Goal: Register for event/course

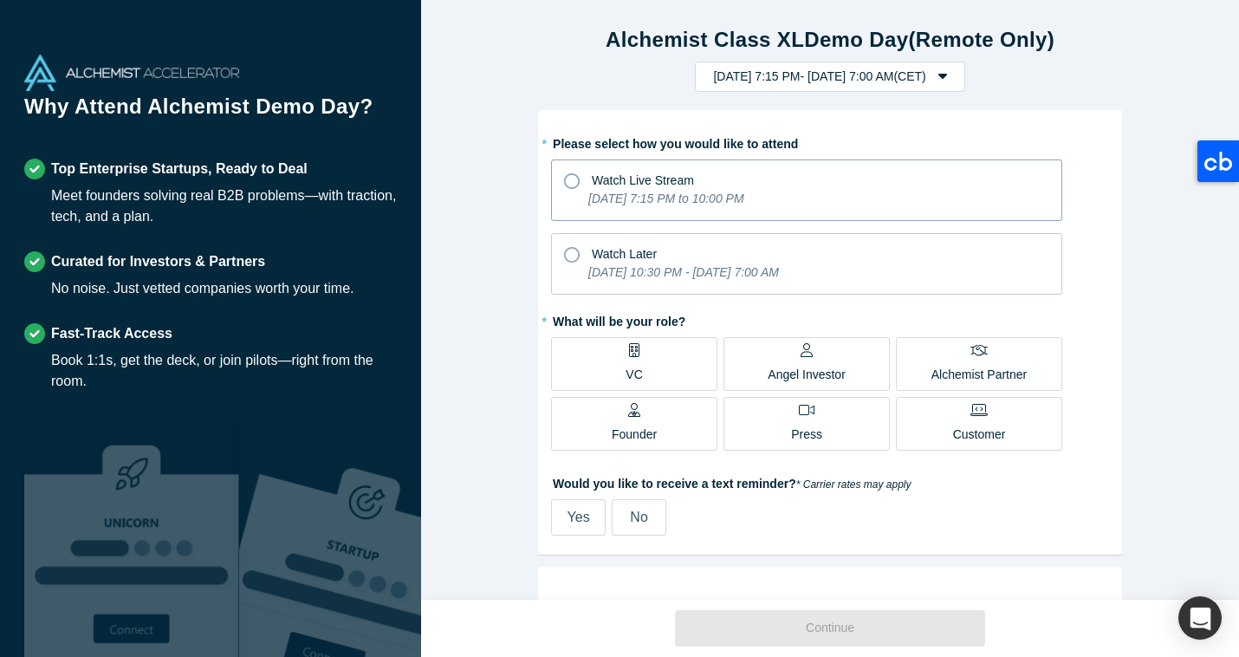
click at [564, 195] on label "Watch Live Stream [DATE] 7:15 PM to 10:00 PM" at bounding box center [806, 190] width 511 height 62
click at [0, 0] on input "Watch Live Stream [DATE] 7:15 PM to 10:00 PM" at bounding box center [0, 0] width 0 height 0
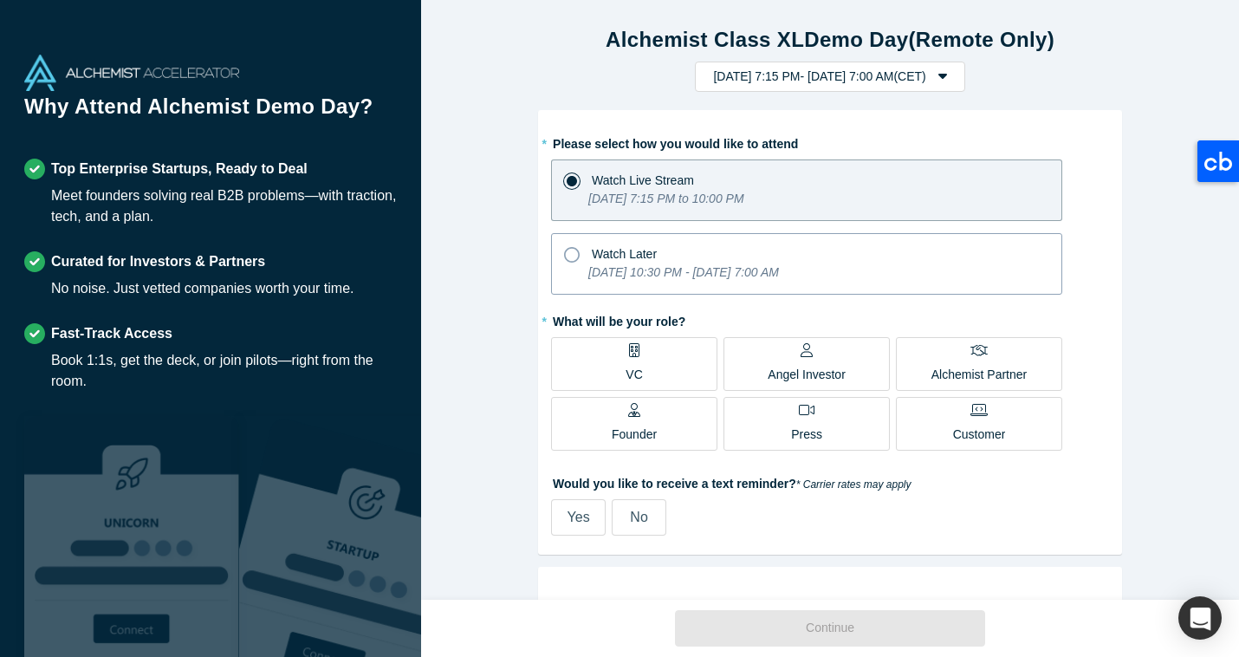
click at [570, 257] on icon at bounding box center [572, 255] width 16 height 16
click at [0, 0] on input "Watch Later [DATE] 10:30 PM - [DATE] 7:00 AM" at bounding box center [0, 0] width 0 height 0
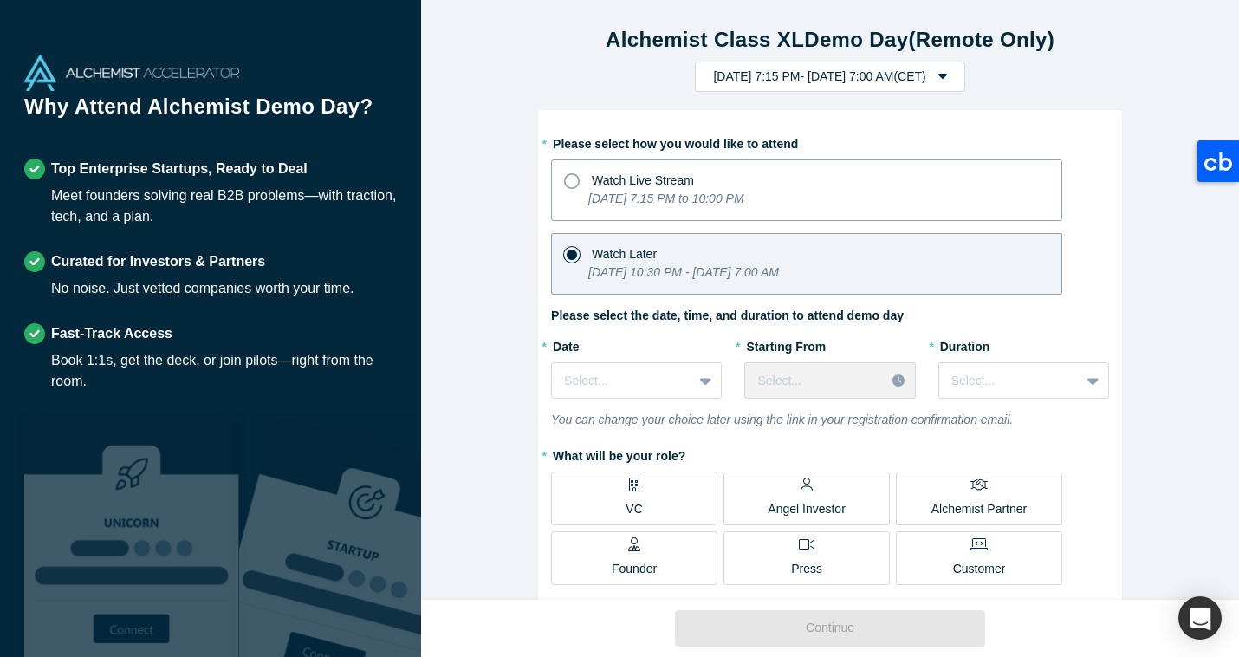
click at [569, 187] on icon at bounding box center [572, 181] width 16 height 16
click at [0, 0] on input "Watch Live Stream [DATE] 7:15 PM to 10:00 PM" at bounding box center [0, 0] width 0 height 0
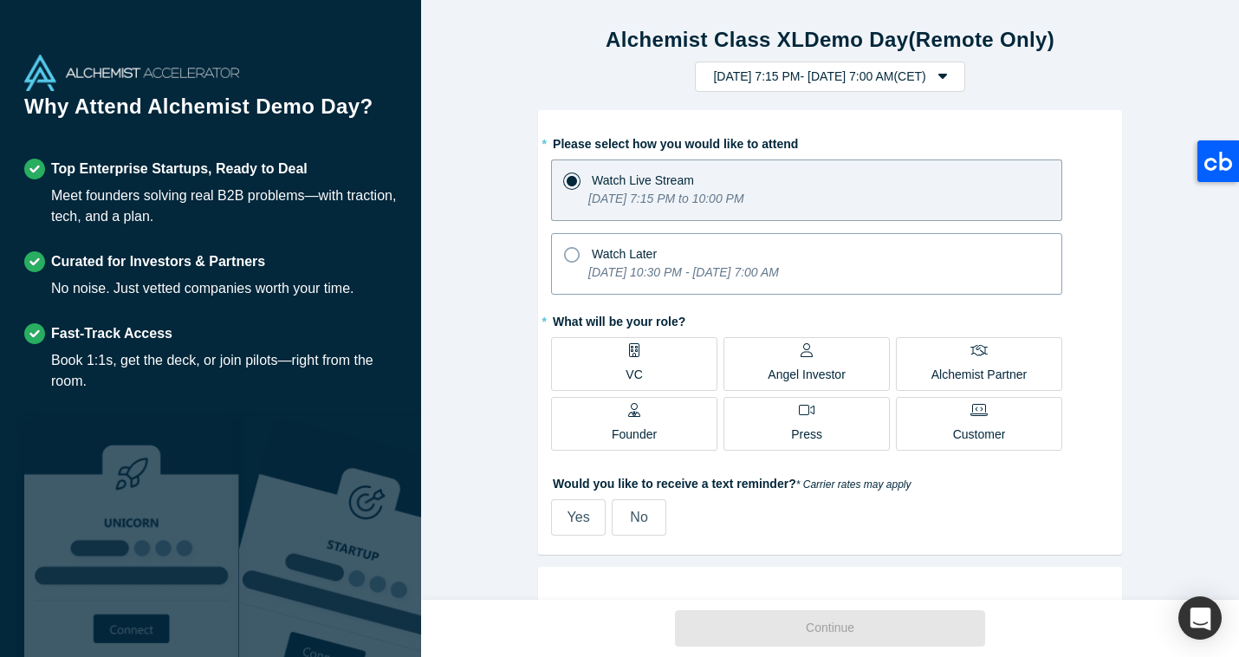
click at [579, 255] on icon at bounding box center [572, 255] width 16 height 16
click at [0, 0] on input "Watch Later [DATE] 10:30 PM - [DATE] 7:00 AM" at bounding box center [0, 0] width 0 height 0
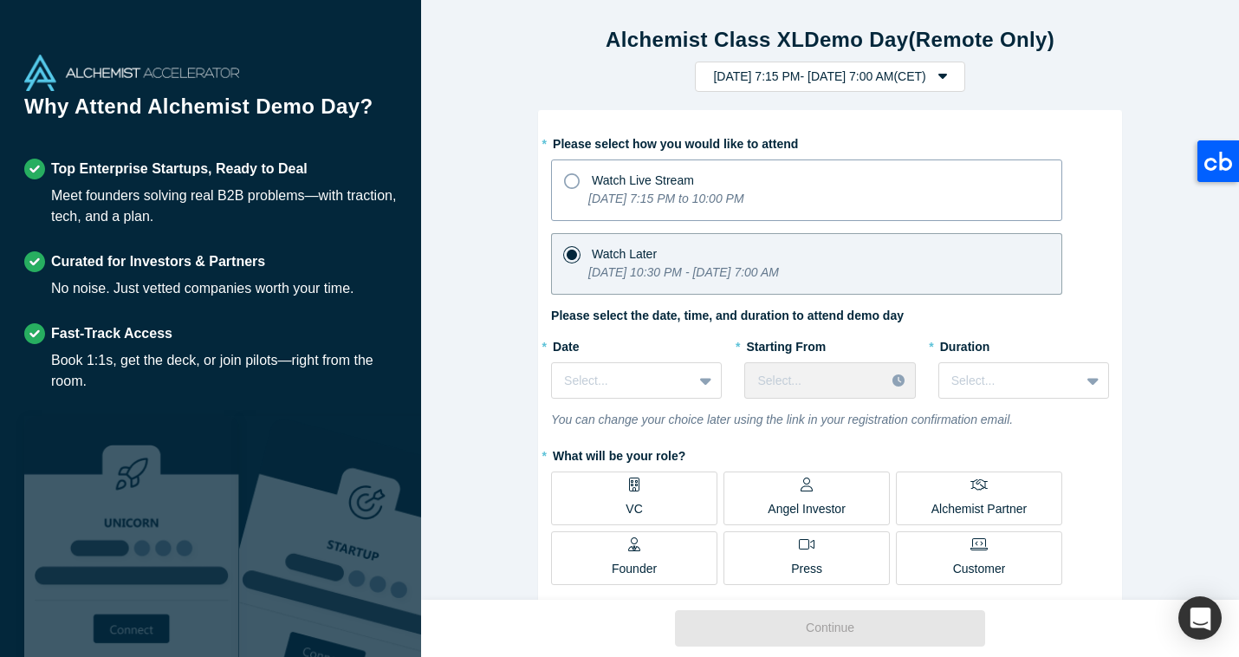
click at [577, 182] on icon at bounding box center [572, 181] width 16 height 16
click at [0, 0] on input "Watch Live Stream [DATE] 7:15 PM to 10:00 PM" at bounding box center [0, 0] width 0 height 0
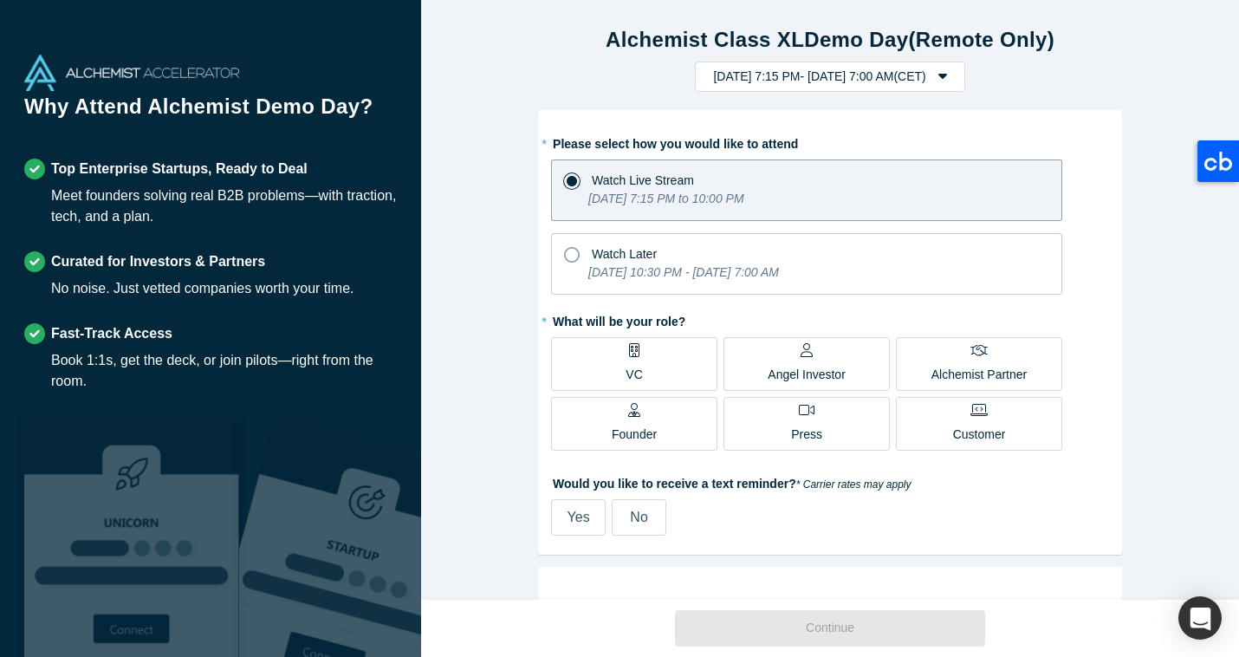
click at [631, 363] on div "VC" at bounding box center [633, 363] width 16 height 41
click at [0, 0] on input "VC" at bounding box center [0, 0] width 0 height 0
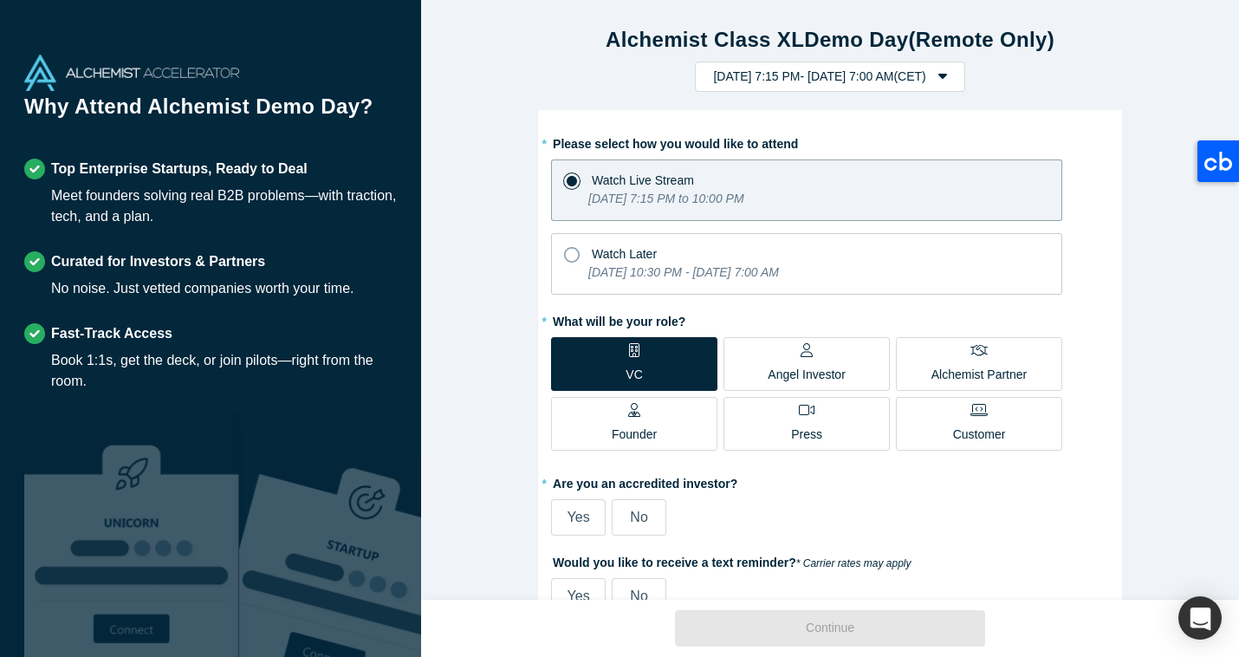
scroll to position [94, 0]
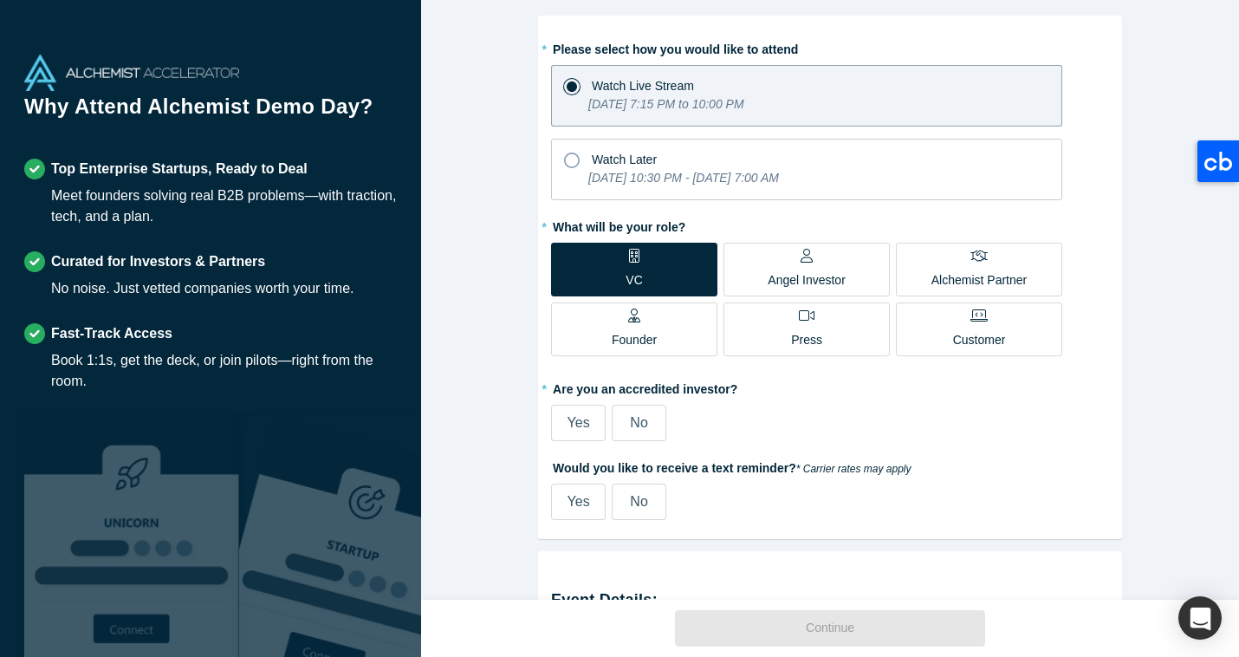
click at [586, 418] on span "Yes" at bounding box center [578, 422] width 23 height 15
click at [0, 0] on input "Yes" at bounding box center [0, 0] width 0 height 0
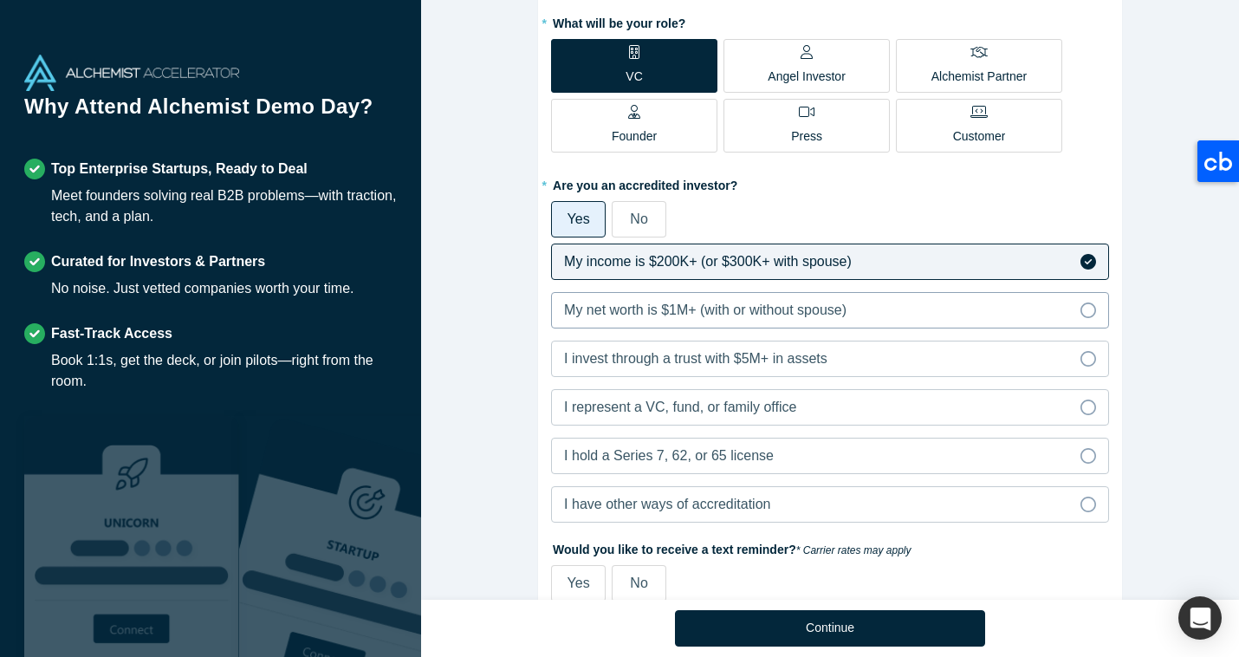
scroll to position [305, 0]
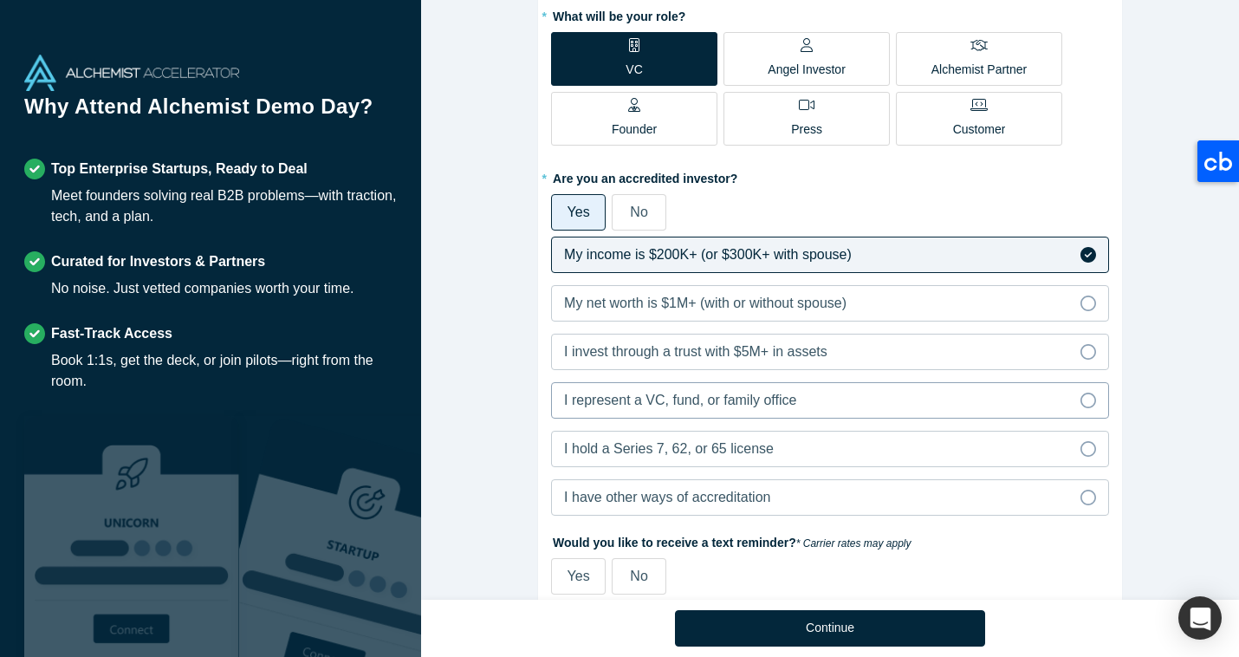
click at [641, 390] on div "I represent a VC, fund, or family office" at bounding box center [680, 400] width 232 height 21
click at [0, 0] on input "I represent a VC, fund, or family office" at bounding box center [0, 0] width 0 height 0
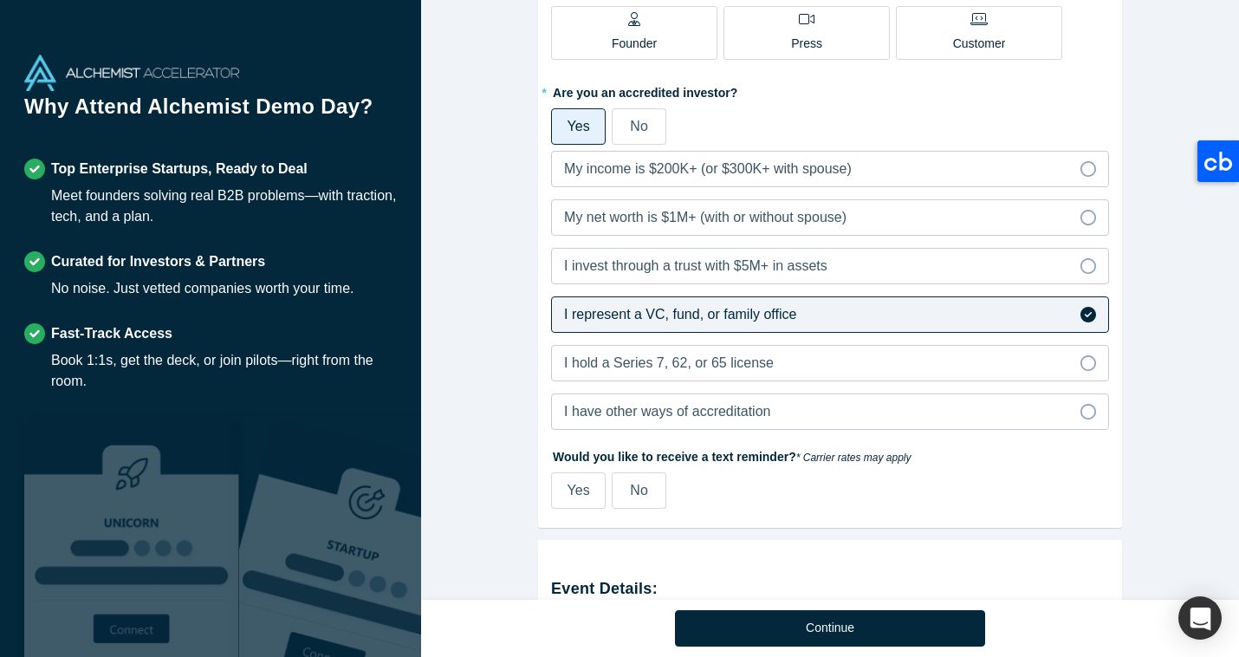
scroll to position [398, 0]
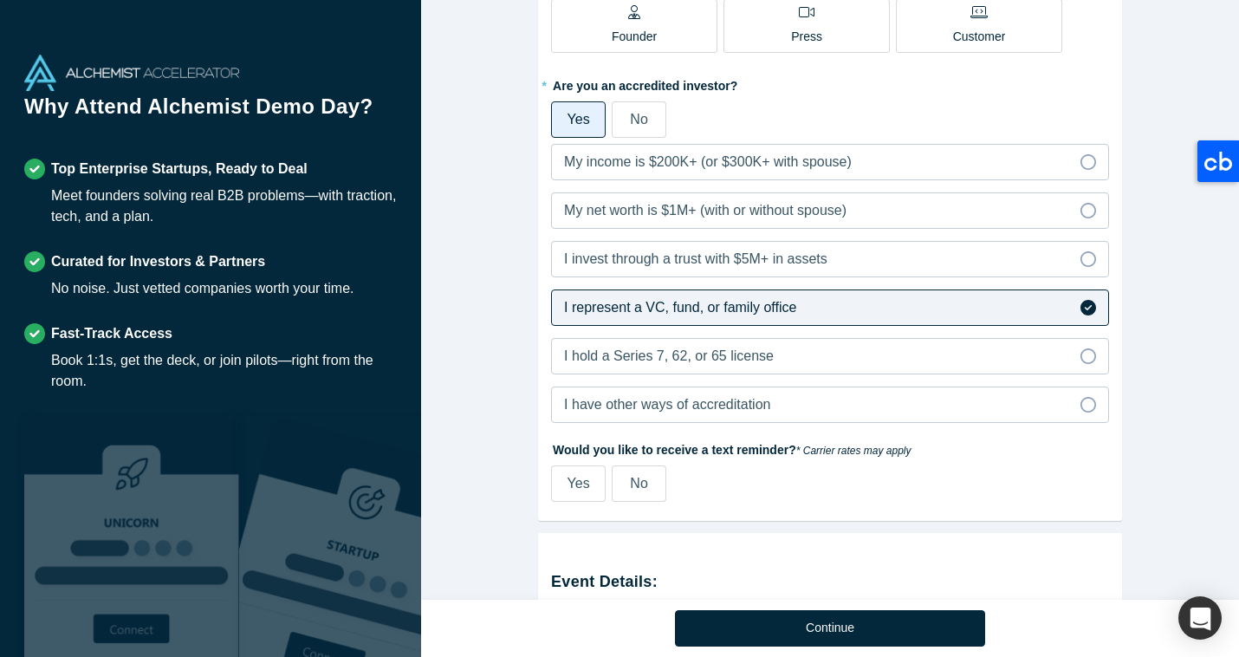
click at [584, 484] on span "Yes" at bounding box center [578, 483] width 23 height 15
click at [0, 0] on input "Yes" at bounding box center [0, 0] width 0 height 0
select select "US"
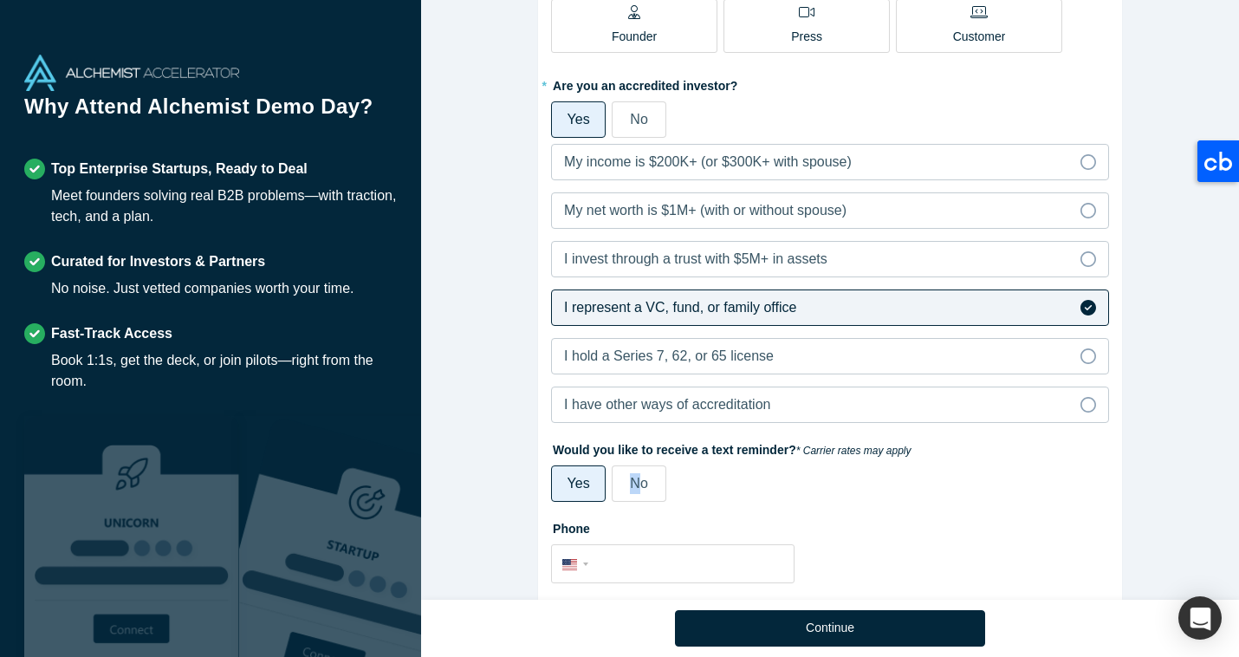
click at [635, 484] on span "No" at bounding box center [638, 483] width 17 height 15
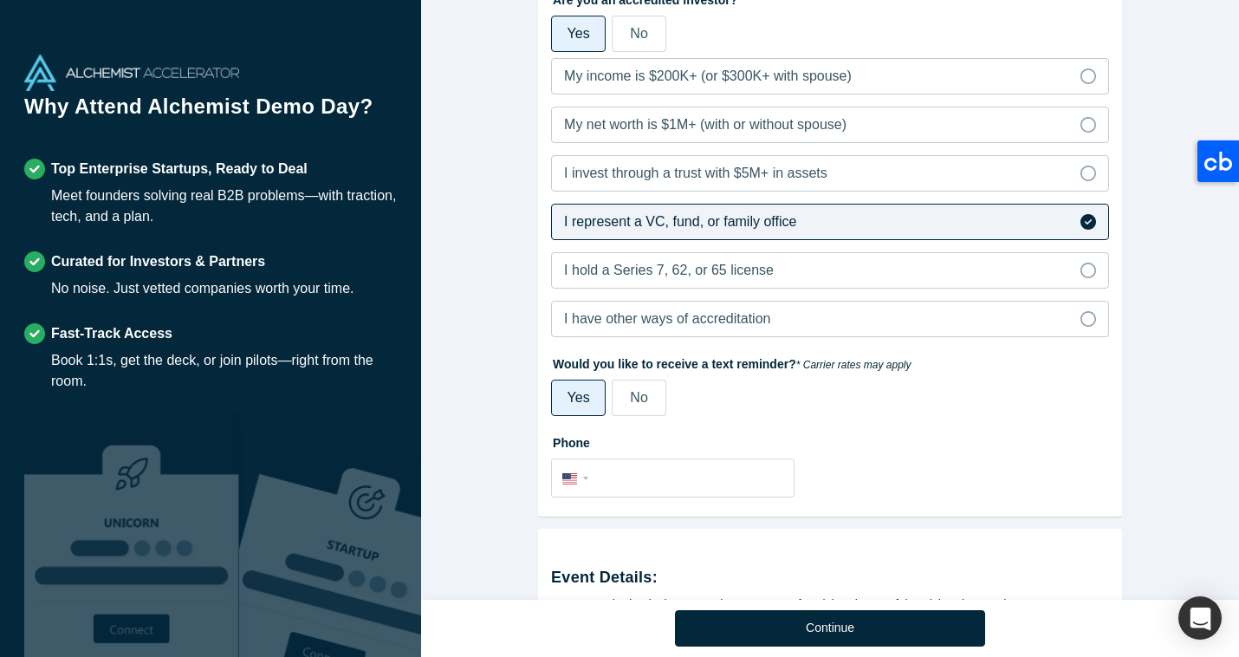
click at [635, 397] on span "No" at bounding box center [638, 397] width 17 height 15
click at [0, 0] on input "No" at bounding box center [0, 0] width 0 height 0
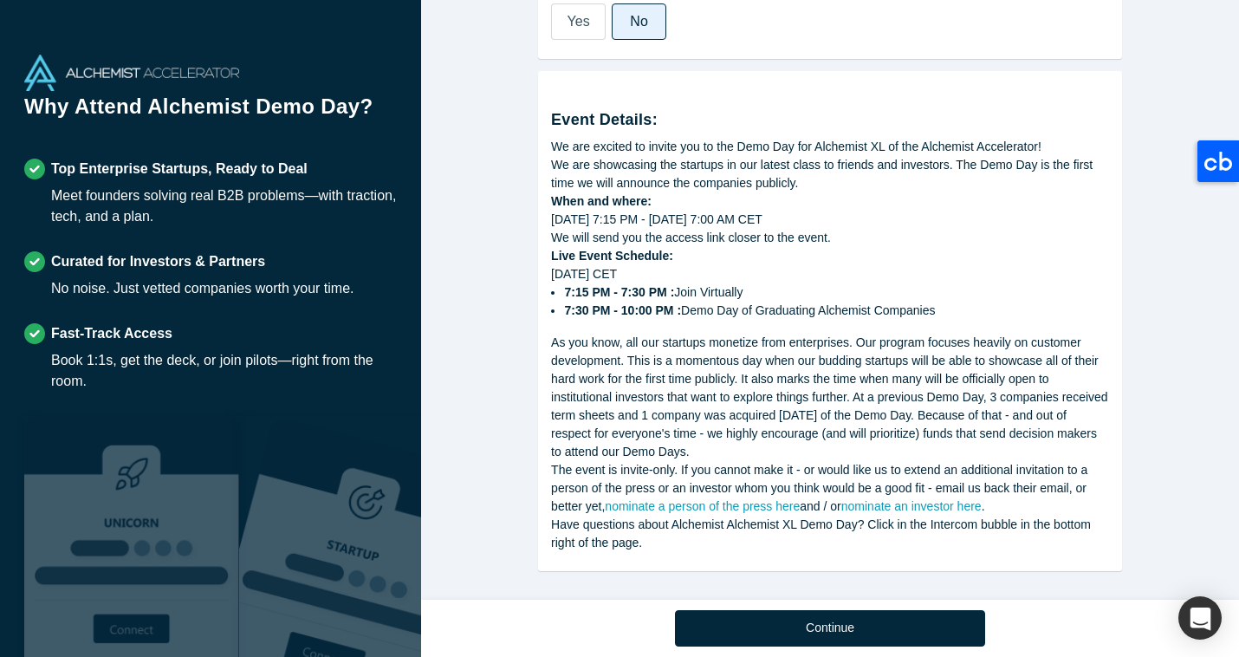
scroll to position [866, 0]
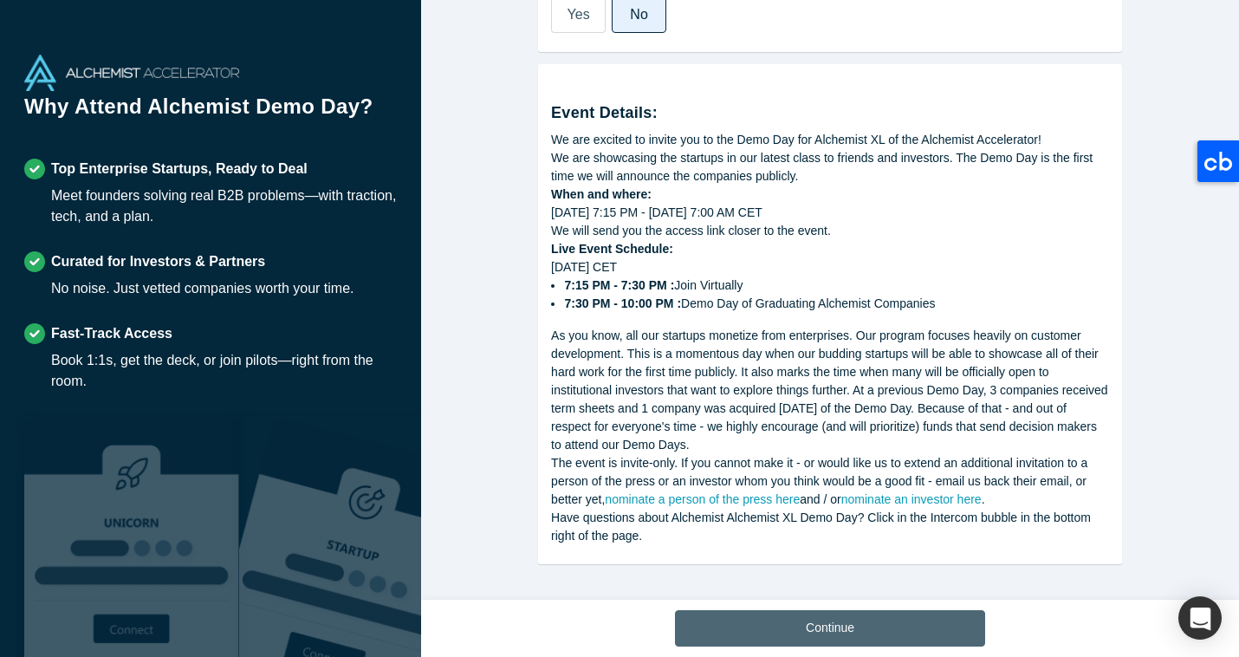
click at [778, 629] on button "Continue" at bounding box center [830, 628] width 310 height 36
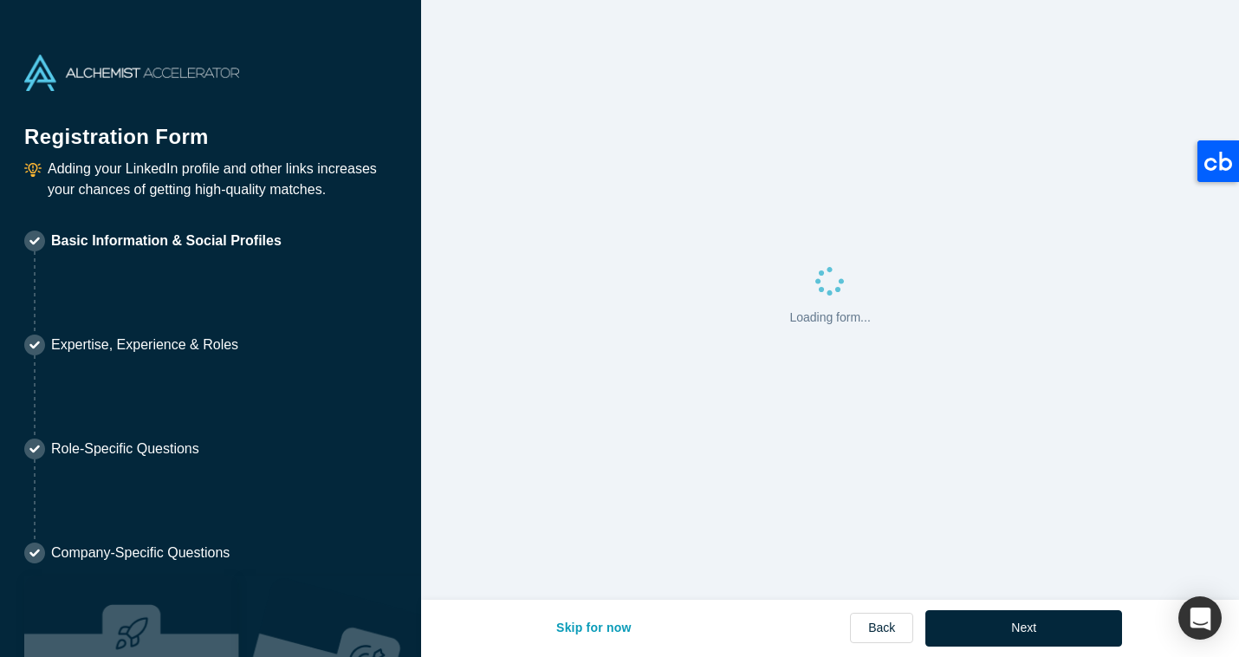
select select "US"
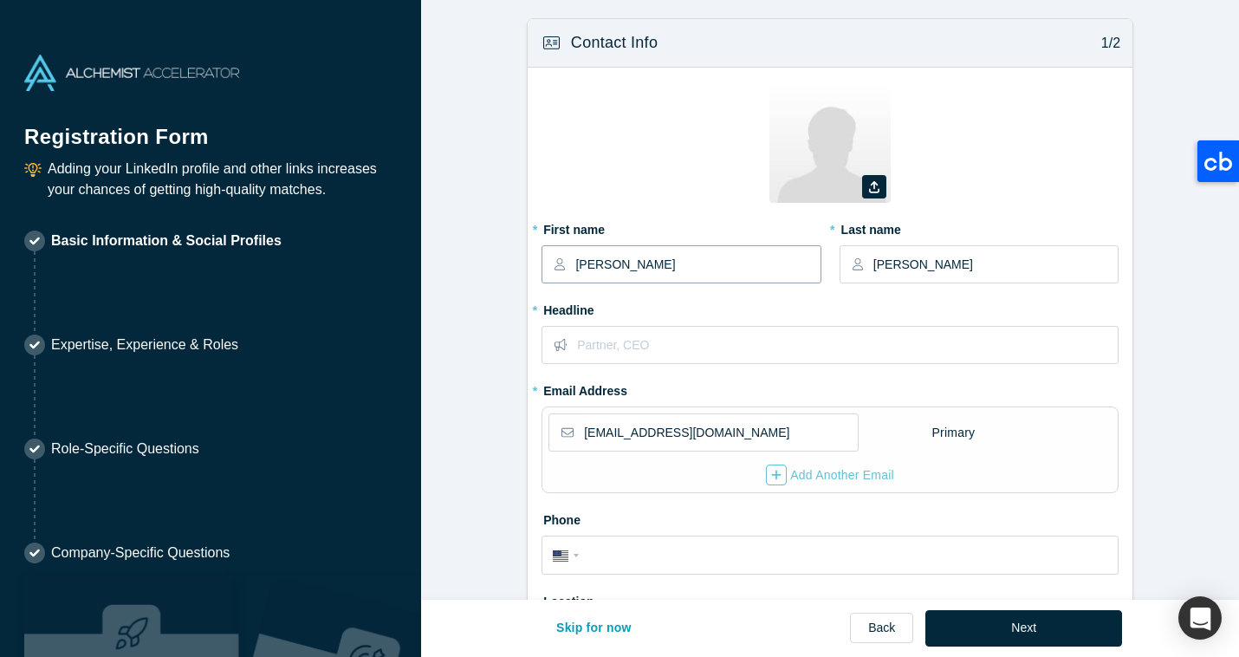
click at [638, 266] on input "[PERSON_NAME]" at bounding box center [696, 264] width 243 height 36
click at [595, 340] on input "text" at bounding box center [847, 345] width 540 height 36
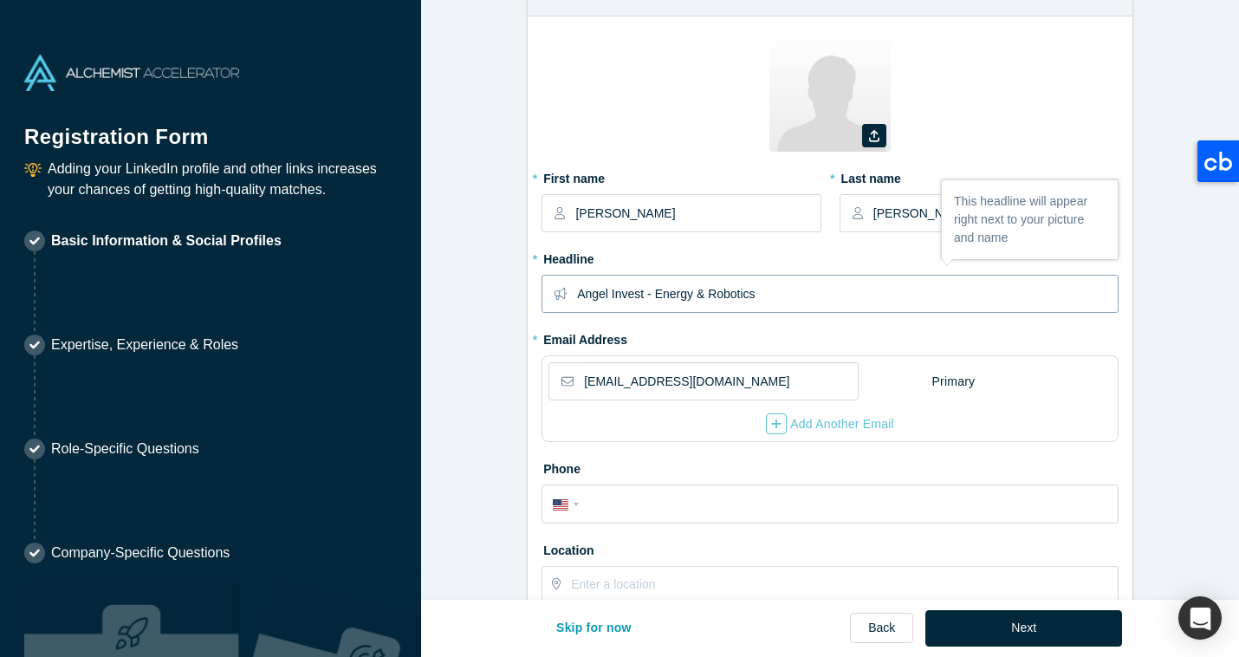
scroll to position [55, 0]
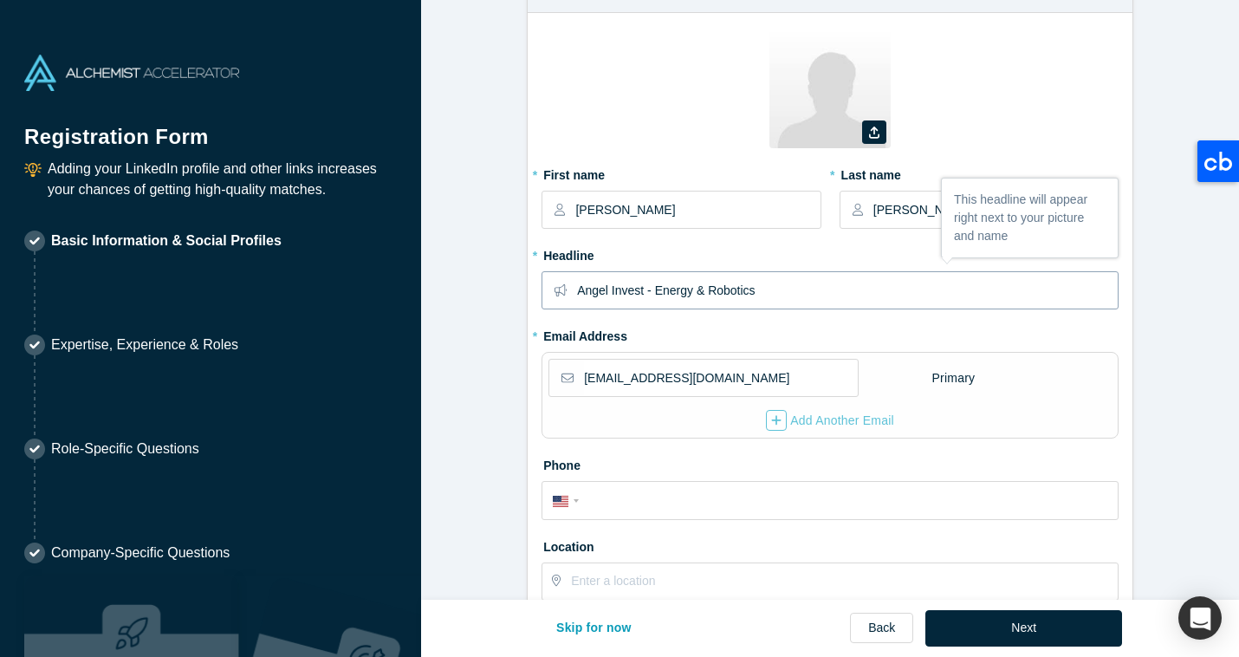
click at [643, 291] on input "Angel Invest - Energy & Robotics" at bounding box center [847, 290] width 540 height 36
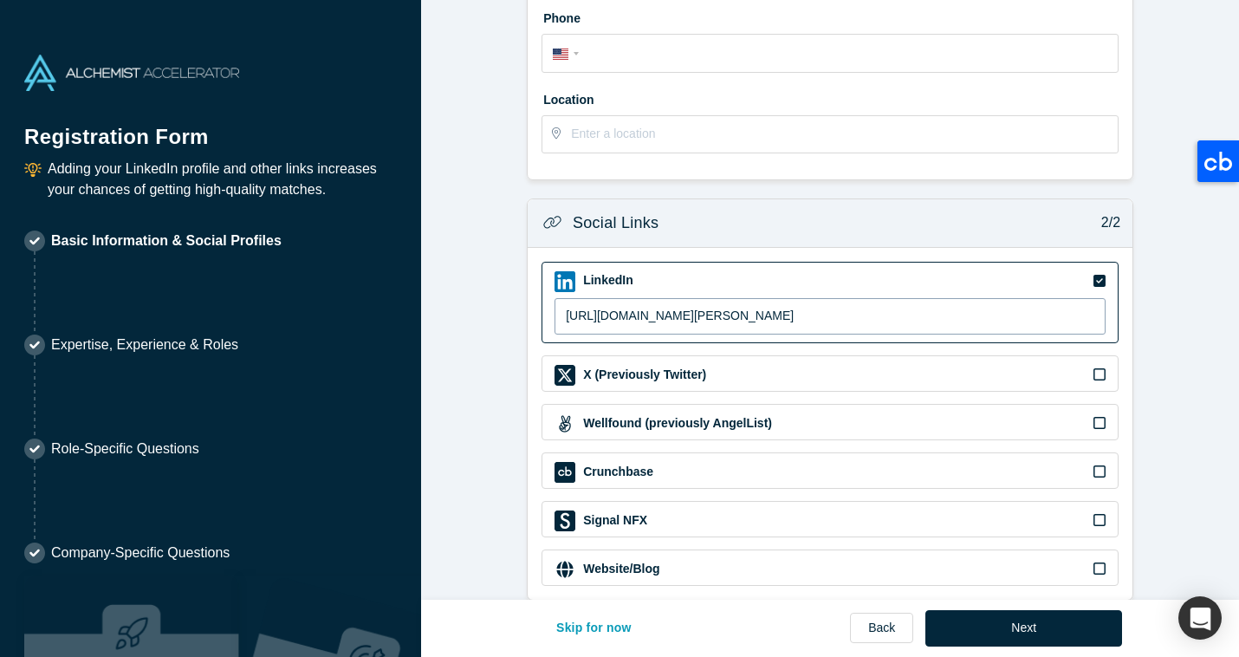
scroll to position [528, 0]
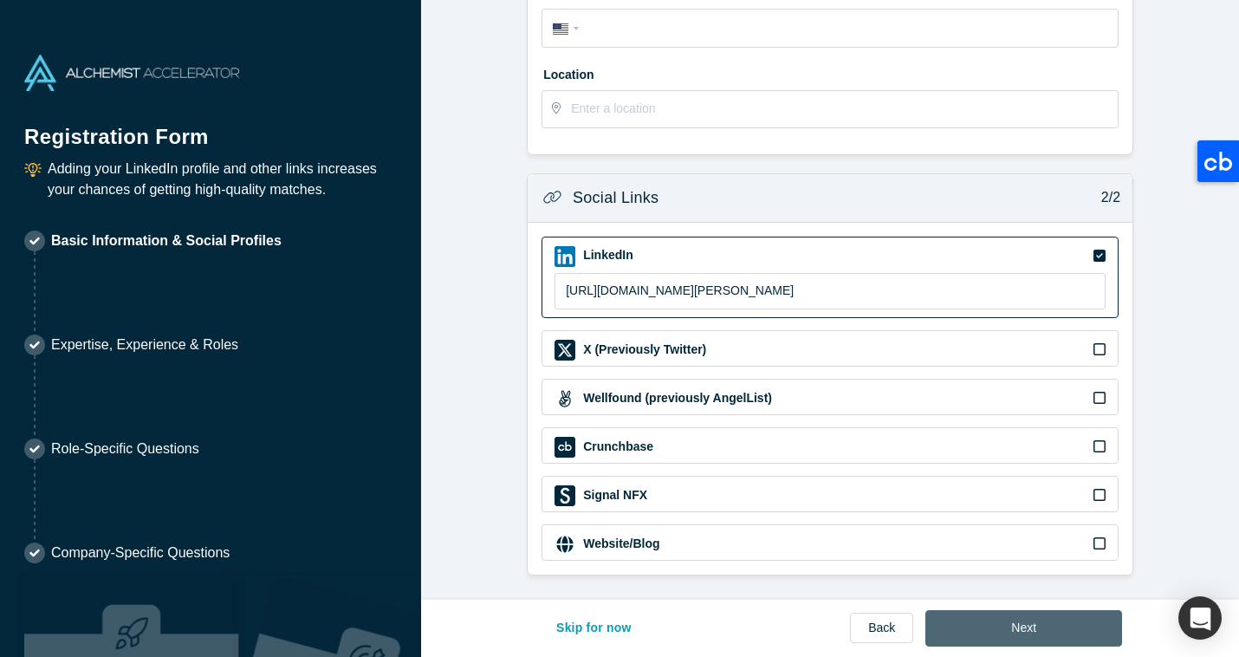
type input "Angel Invest - Energy & Robotics"
click at [994, 636] on button "Next" at bounding box center [1023, 628] width 197 height 36
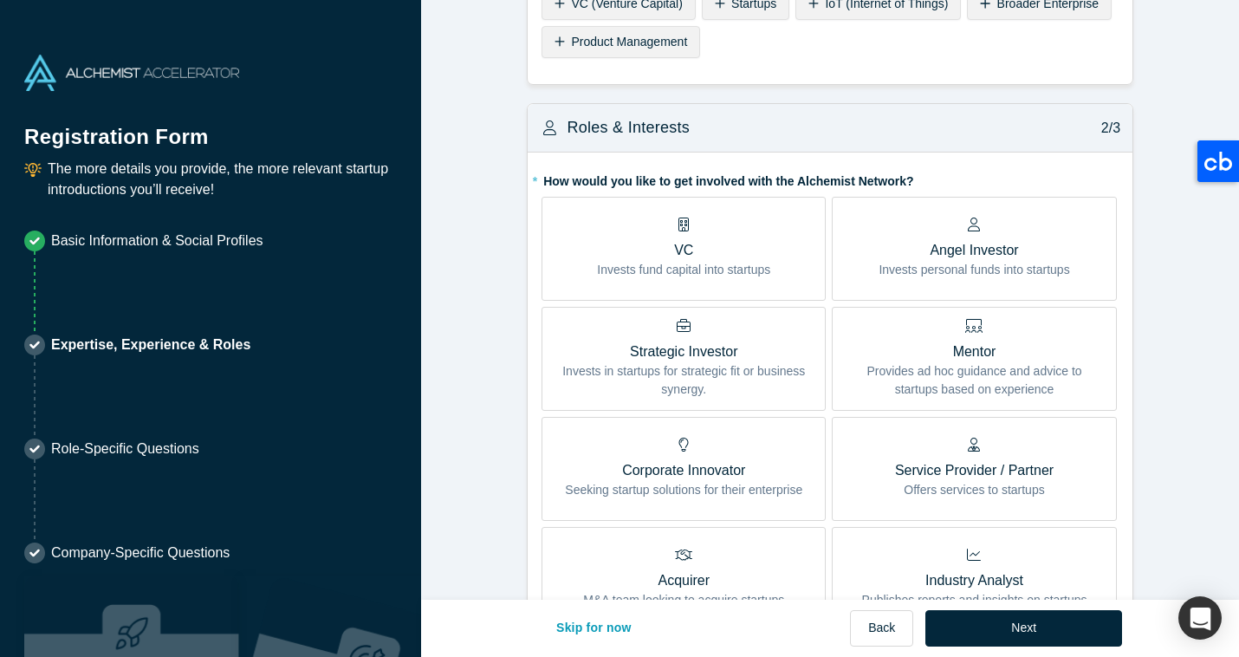
scroll to position [272, 0]
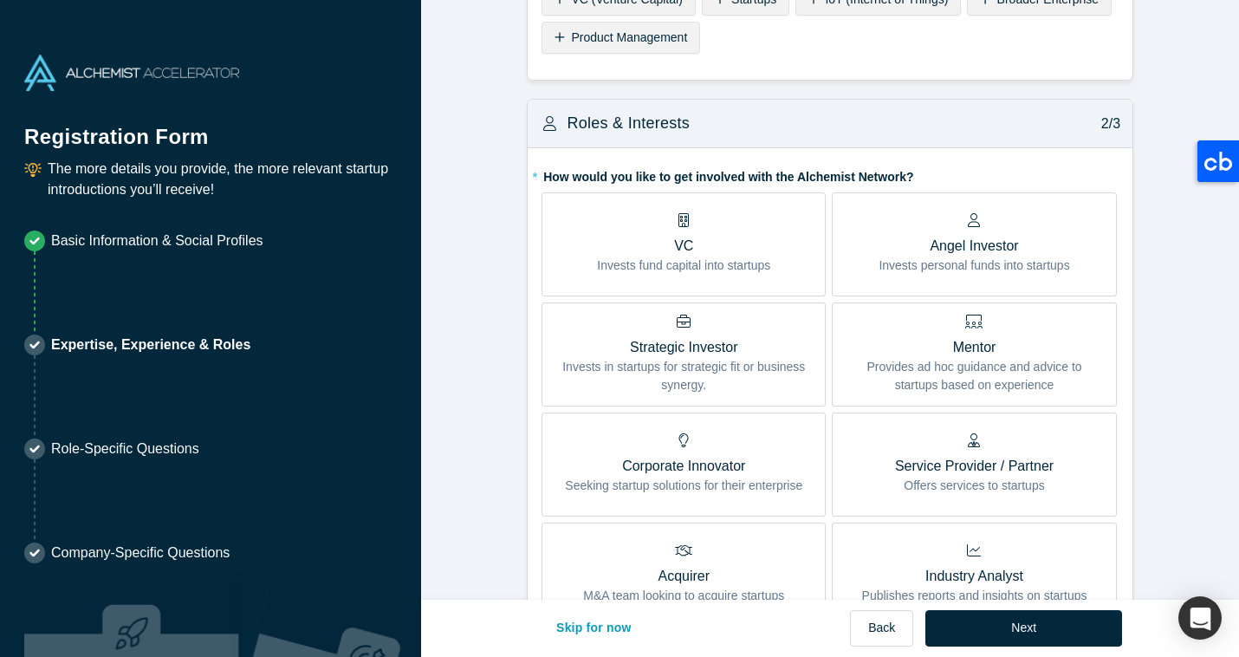
click at [641, 272] on p "Invests fund capital into startups" at bounding box center [683, 265] width 173 height 18
click at [0, 0] on input "VC Invests fund capital into startups" at bounding box center [0, 0] width 0 height 0
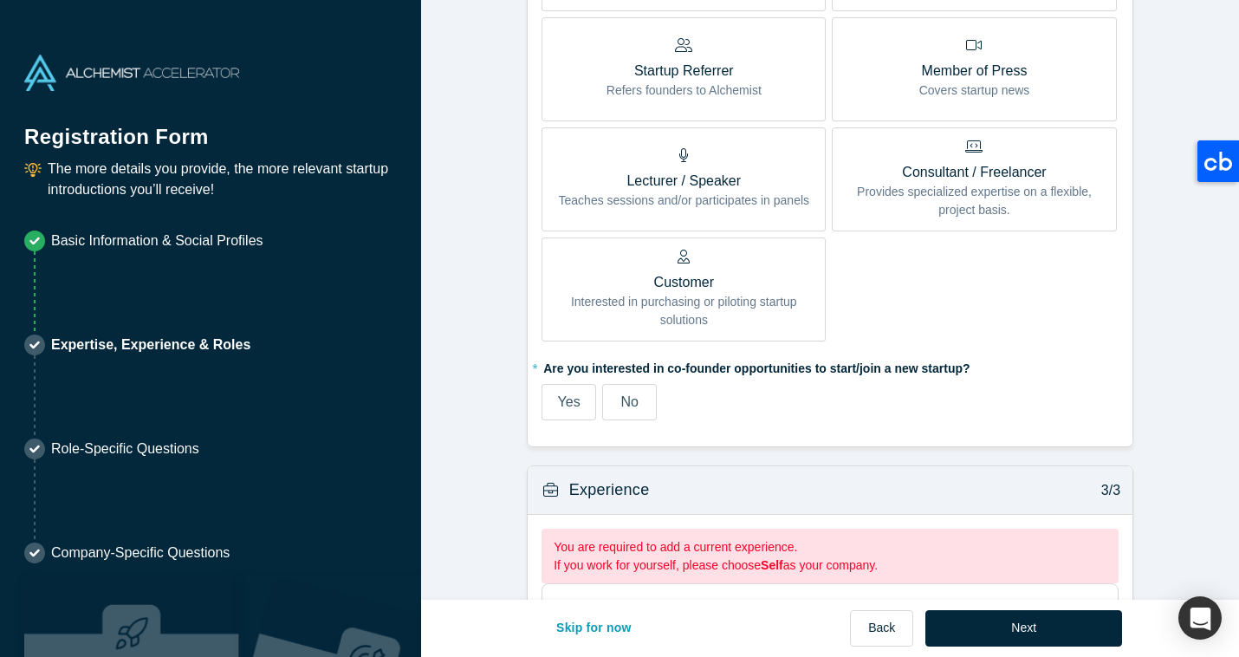
scroll to position [1094, 0]
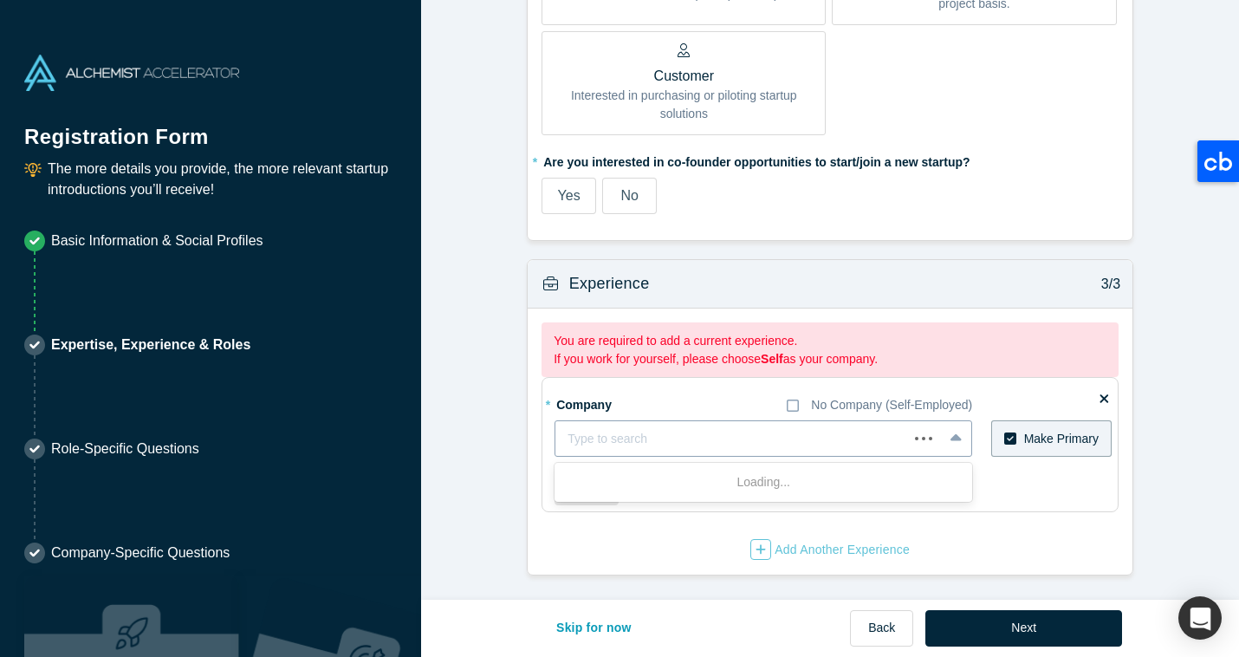
click at [703, 431] on div at bounding box center [731, 439] width 328 height 22
type input "angel invest"
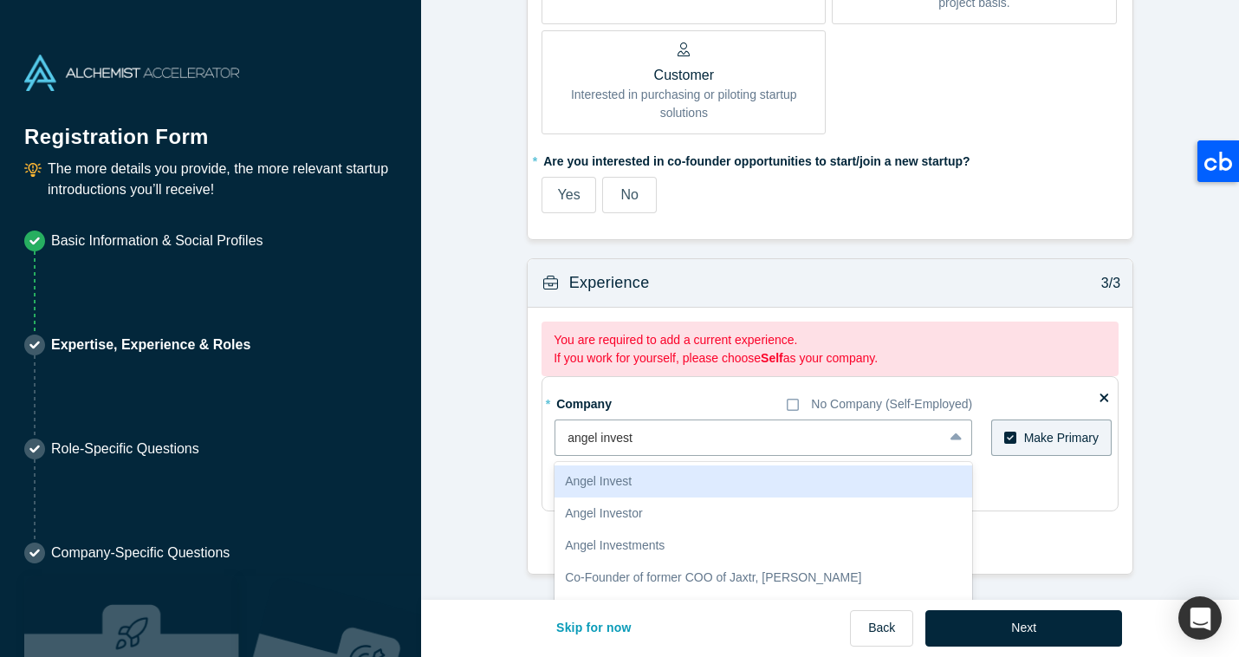
click at [694, 481] on div "Angel Invest" at bounding box center [763, 481] width 418 height 32
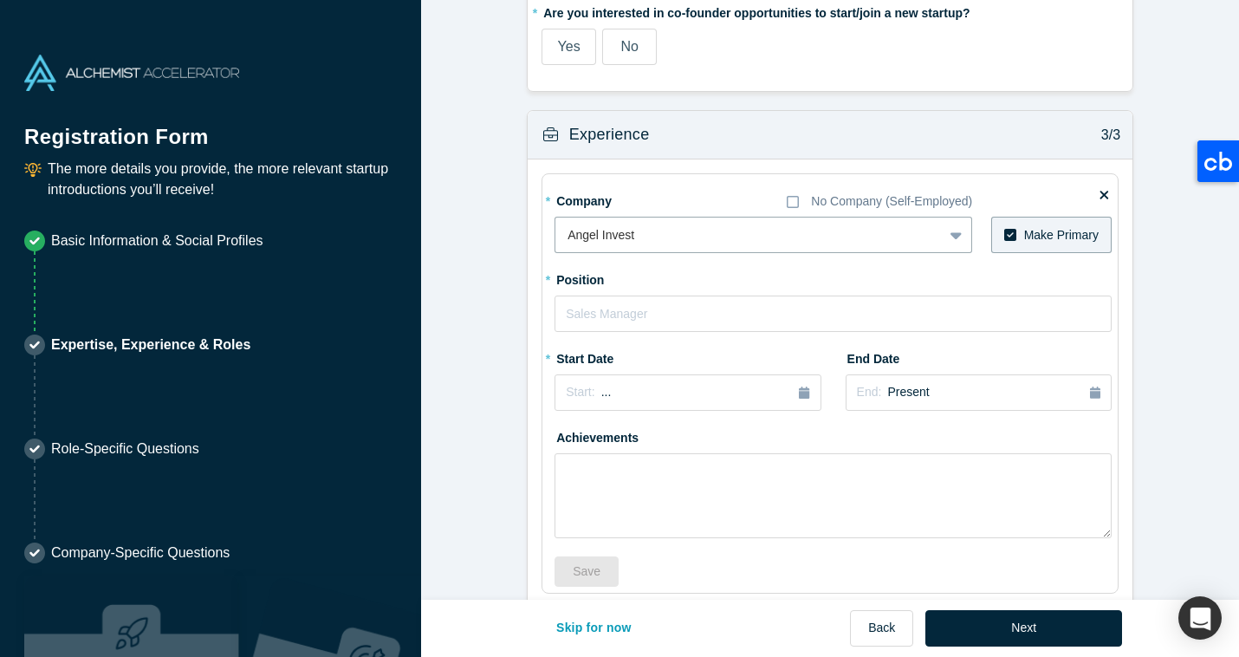
scroll to position [1259, 0]
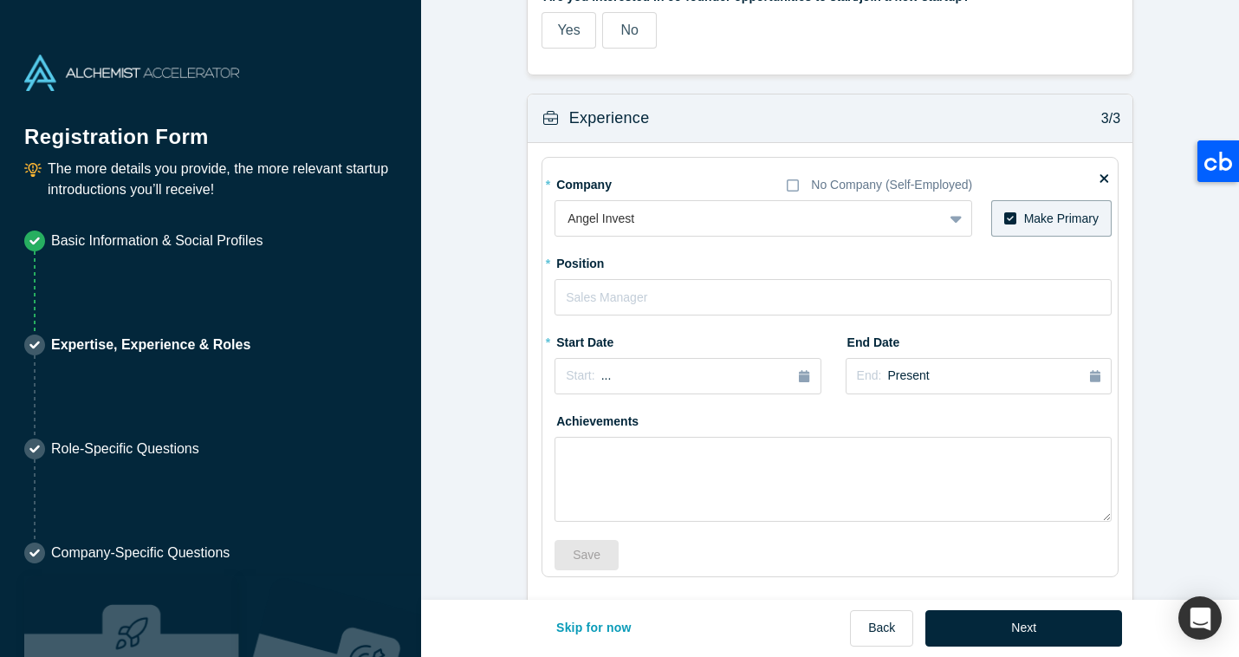
click at [772, 319] on div "* Company No Company (Self-Employed) Angel Invest To pick up a draggable item, …" at bounding box center [832, 370] width 557 height 400
click at [768, 310] on input "text" at bounding box center [832, 297] width 557 height 36
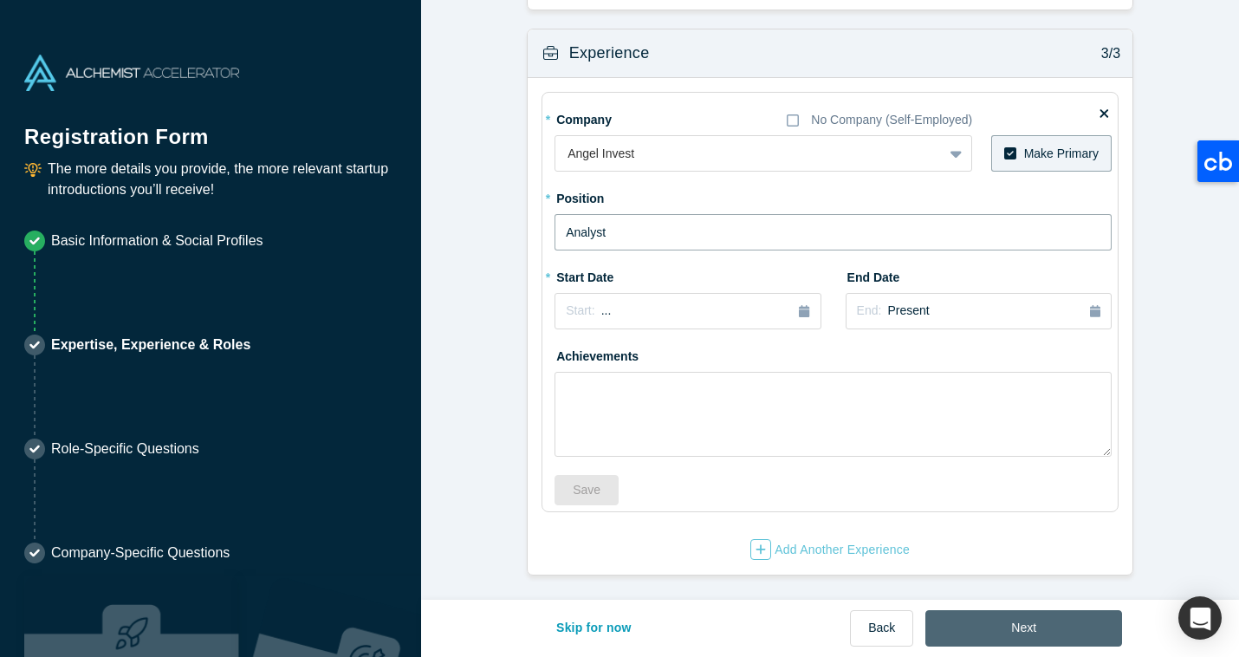
type input "Analyst"
click at [995, 641] on button "Next" at bounding box center [1023, 628] width 197 height 36
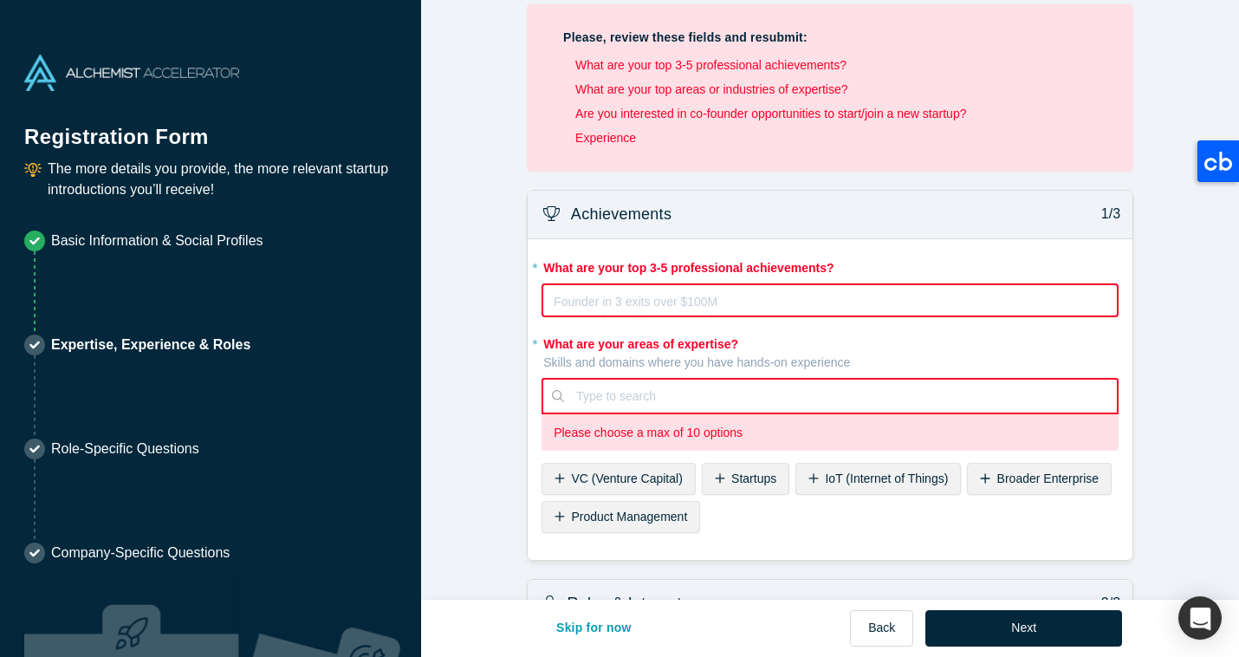
scroll to position [16, 0]
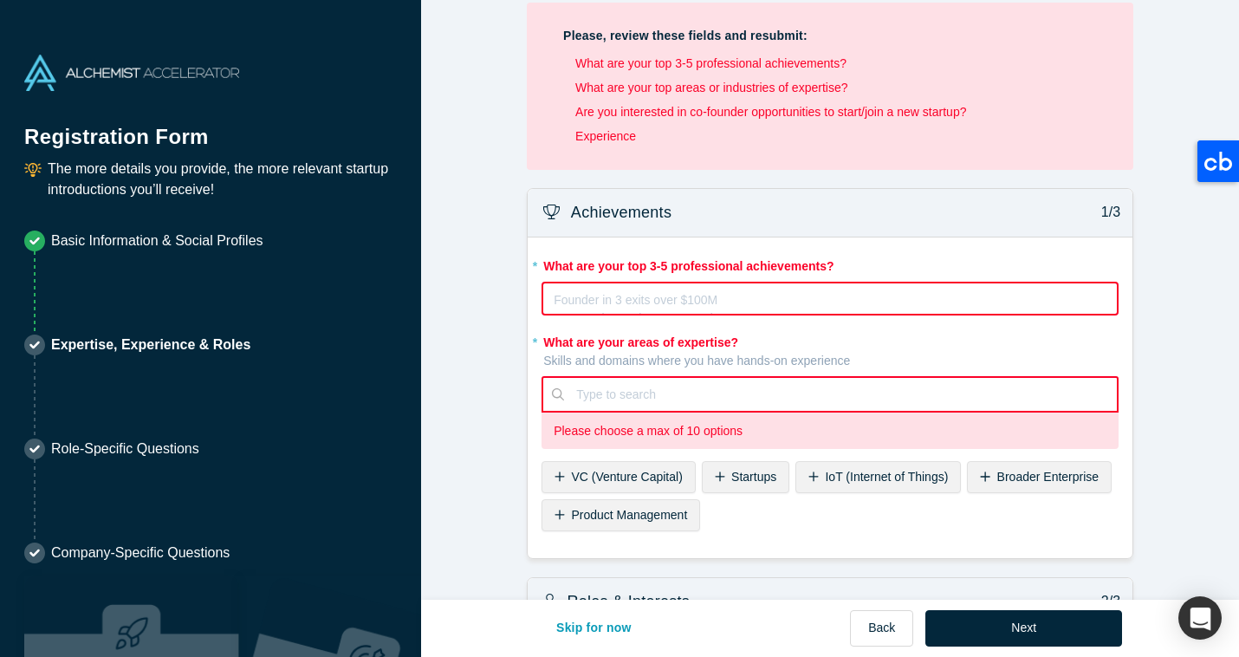
click at [734, 301] on div "rdw-editor" at bounding box center [830, 297] width 552 height 18
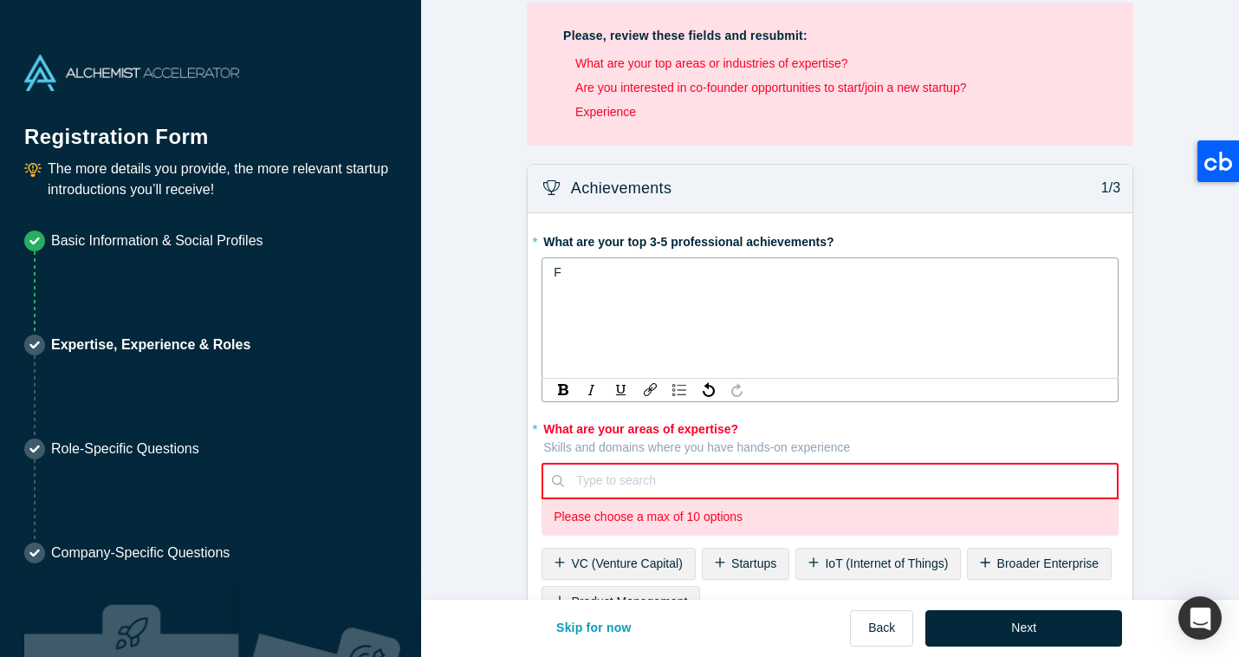
scroll to position [0, 0]
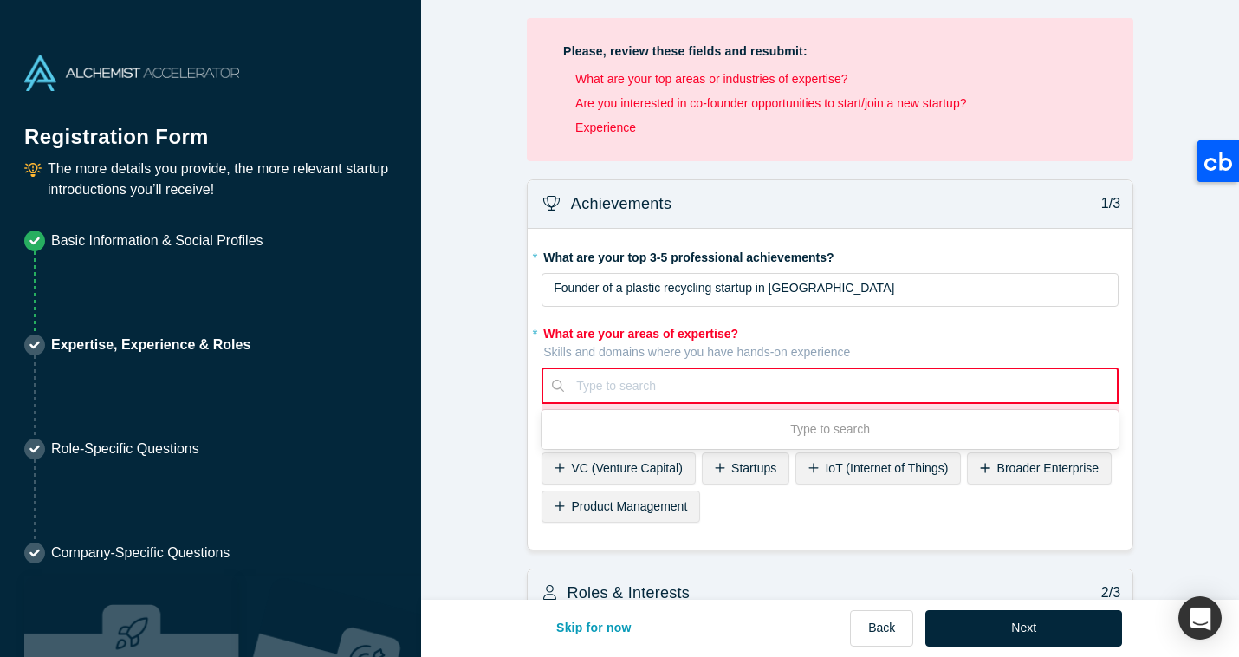
click at [673, 404] on div "Use Up and Down to choose options, press Enter to select the currently focused …" at bounding box center [829, 385] width 577 height 36
click at [662, 379] on div at bounding box center [840, 386] width 528 height 22
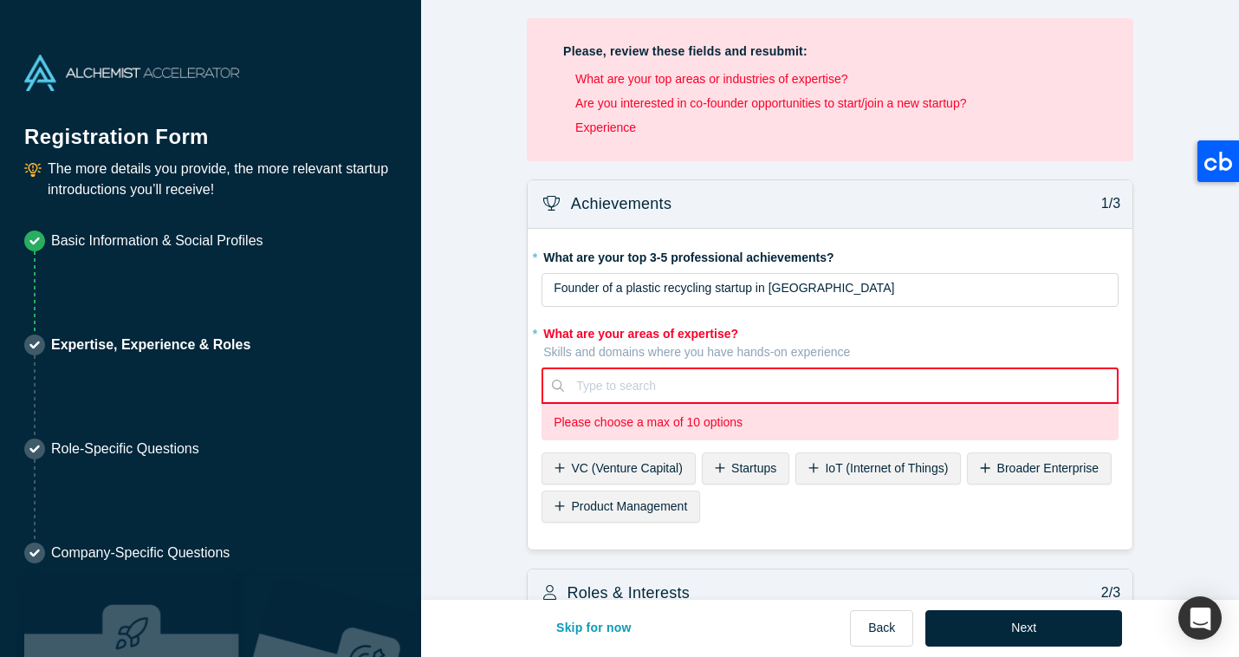
click at [630, 466] on span "VC (Venture Capital)" at bounding box center [626, 468] width 111 height 14
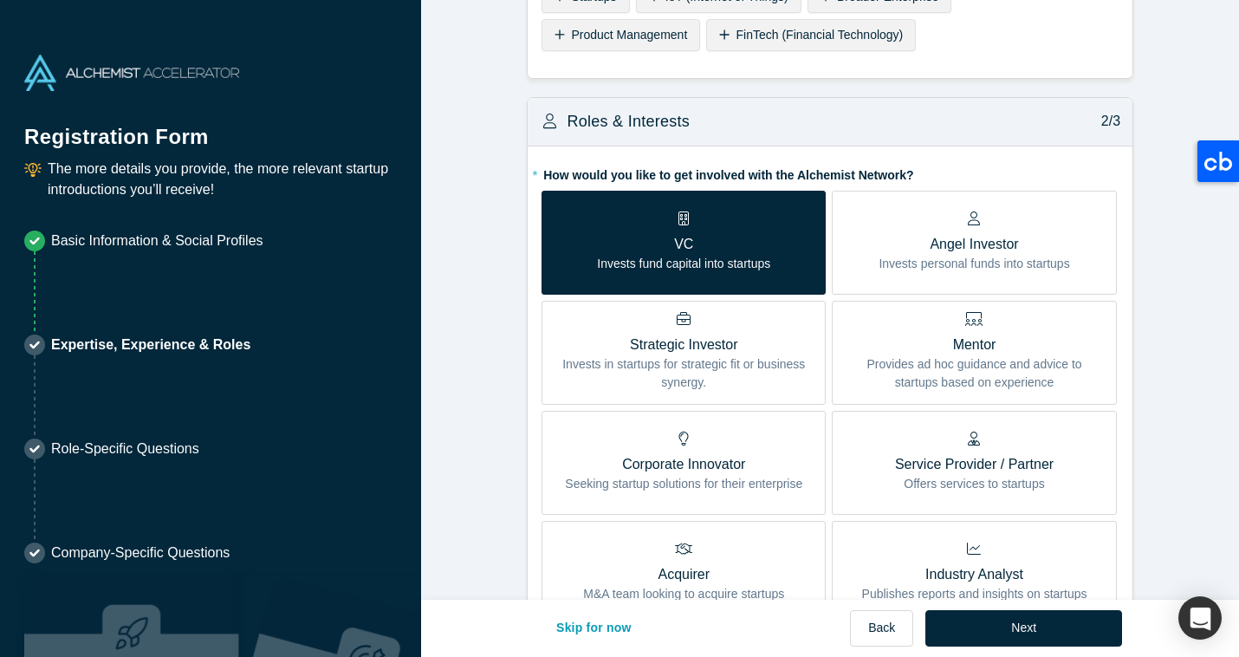
scroll to position [1461, 0]
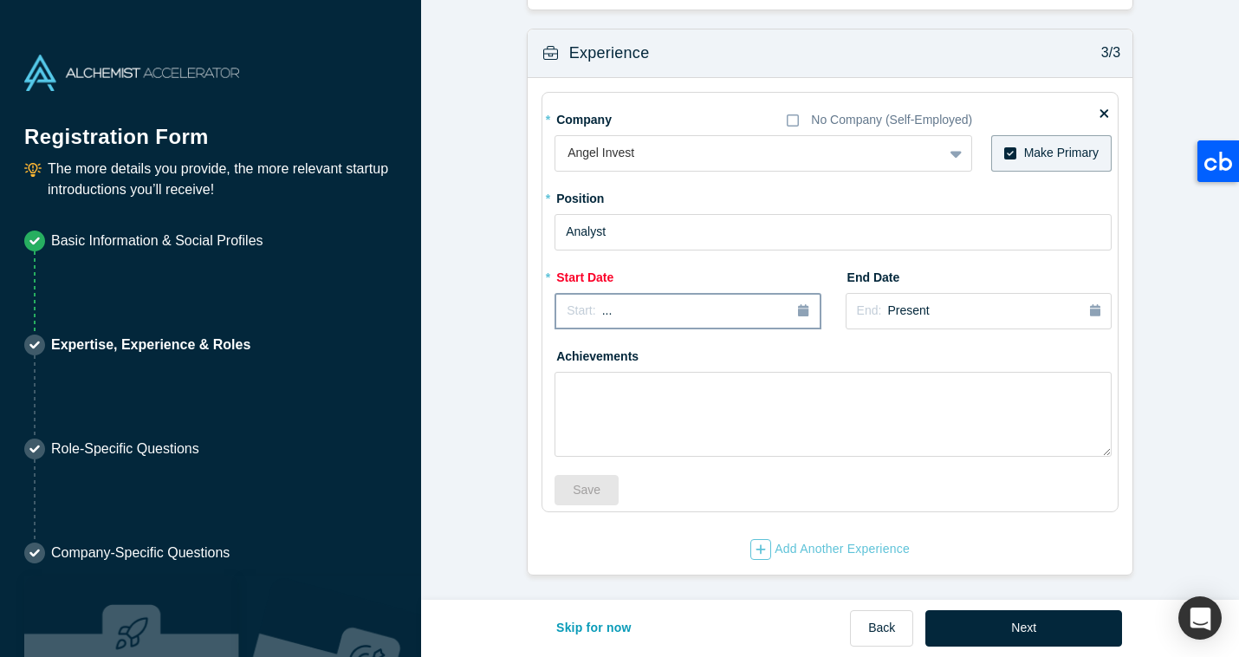
click at [700, 321] on button "Start: ..." at bounding box center [687, 311] width 266 height 36
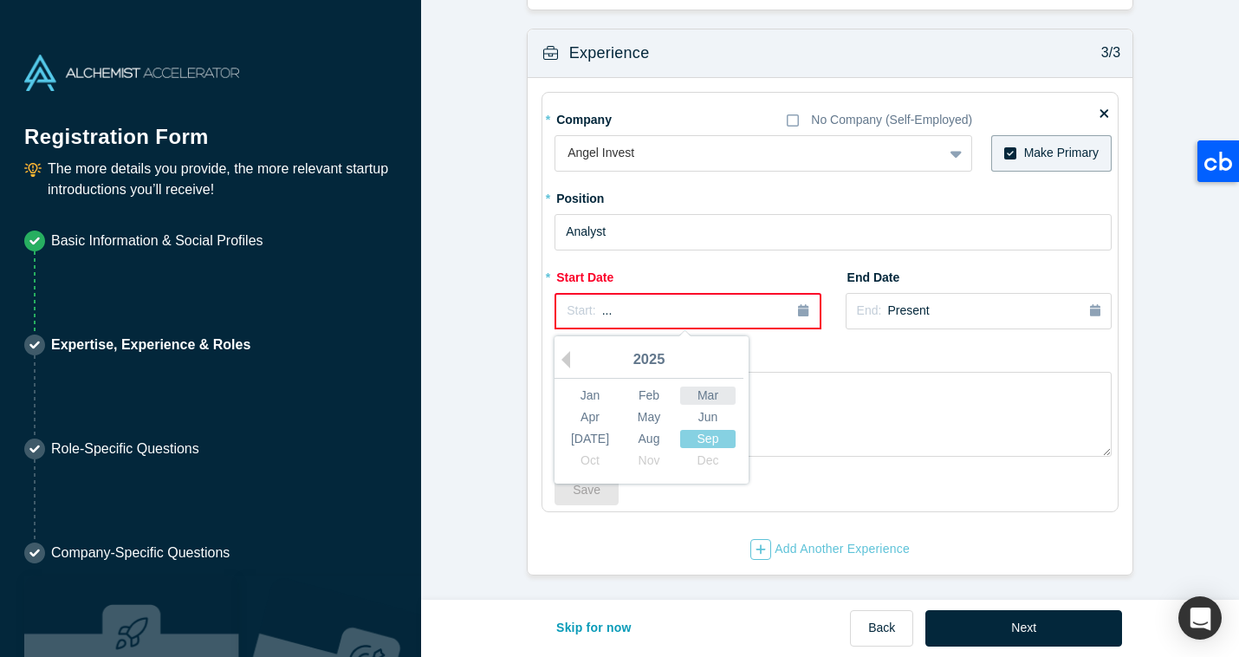
click at [707, 393] on div "Mar" at bounding box center [707, 395] width 55 height 18
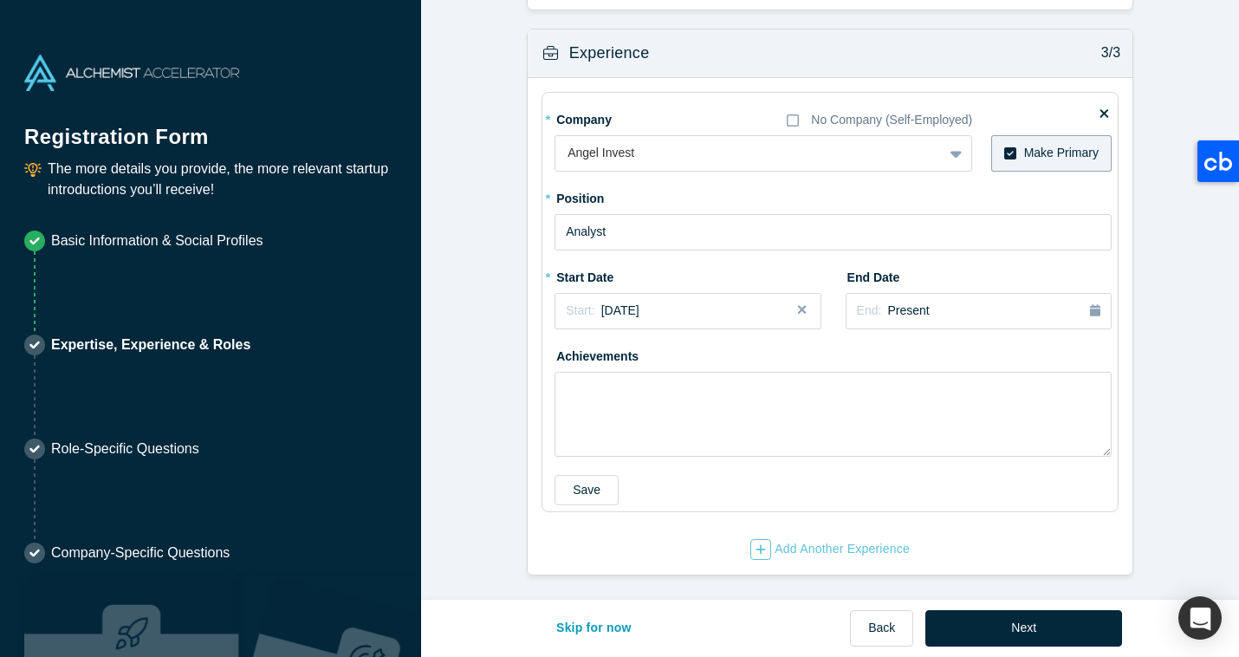
scroll to position [1436, 0]
click at [1004, 622] on button "Next" at bounding box center [1023, 628] width 197 height 36
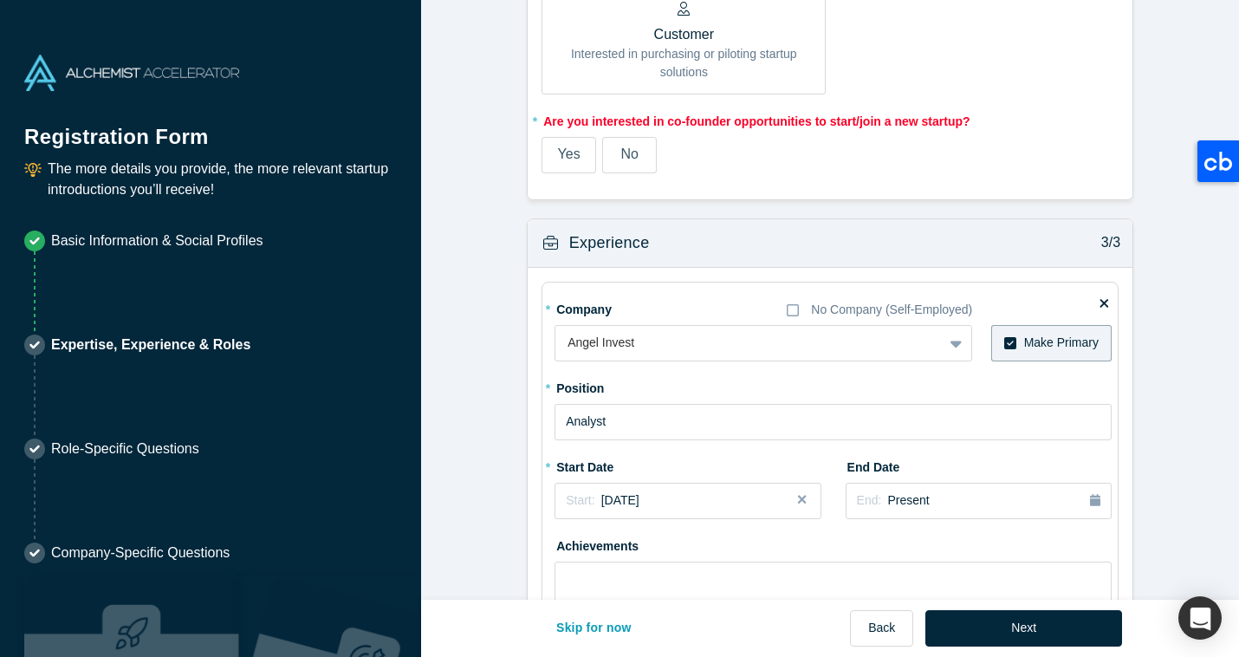
scroll to position [1078, 0]
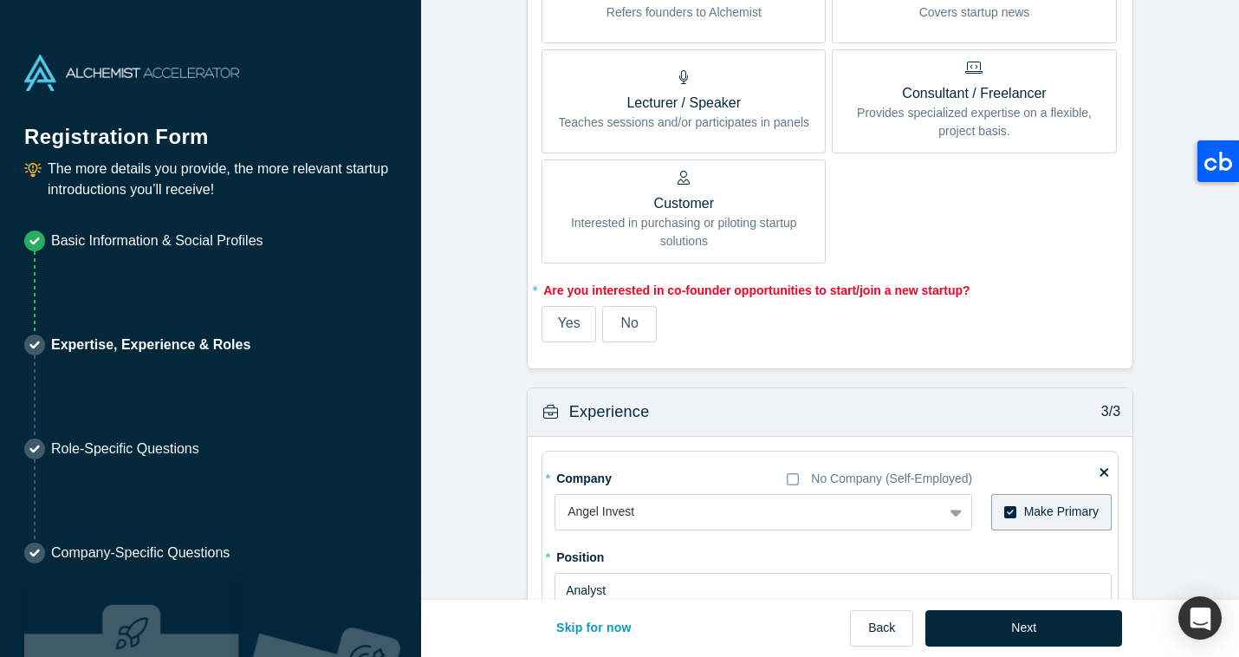
click at [647, 333] on label "No" at bounding box center [629, 324] width 55 height 36
click at [0, 0] on input "No" at bounding box center [0, 0] width 0 height 0
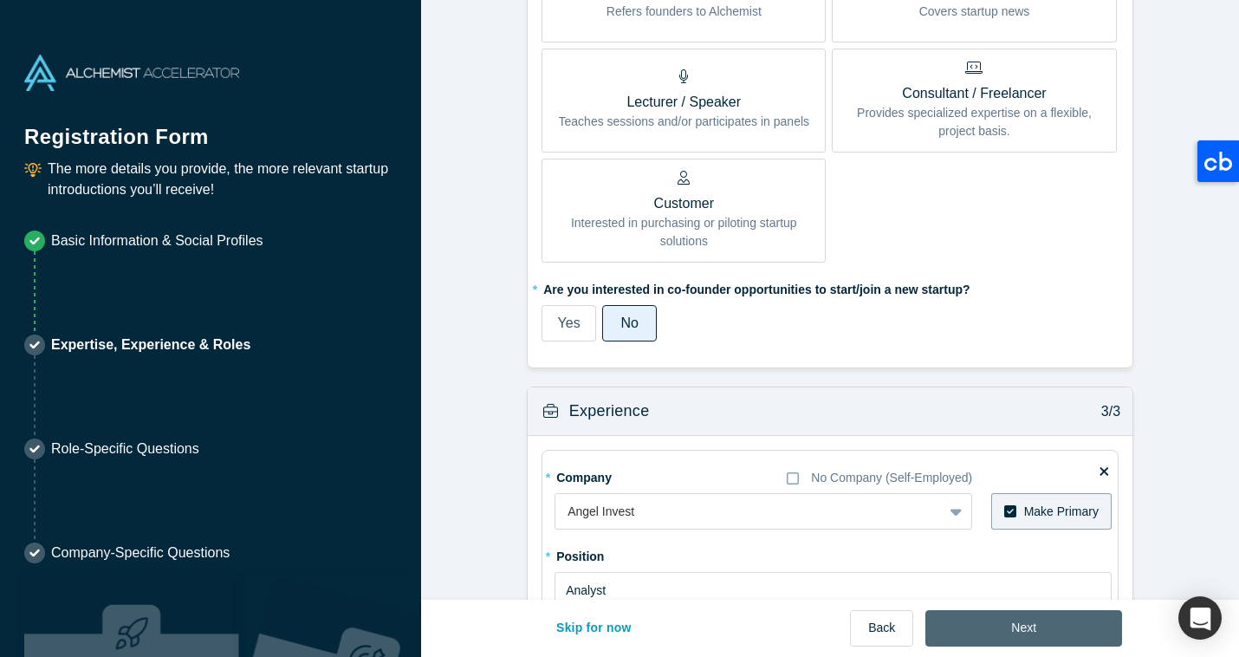
click at [1066, 615] on button "Next" at bounding box center [1023, 628] width 197 height 36
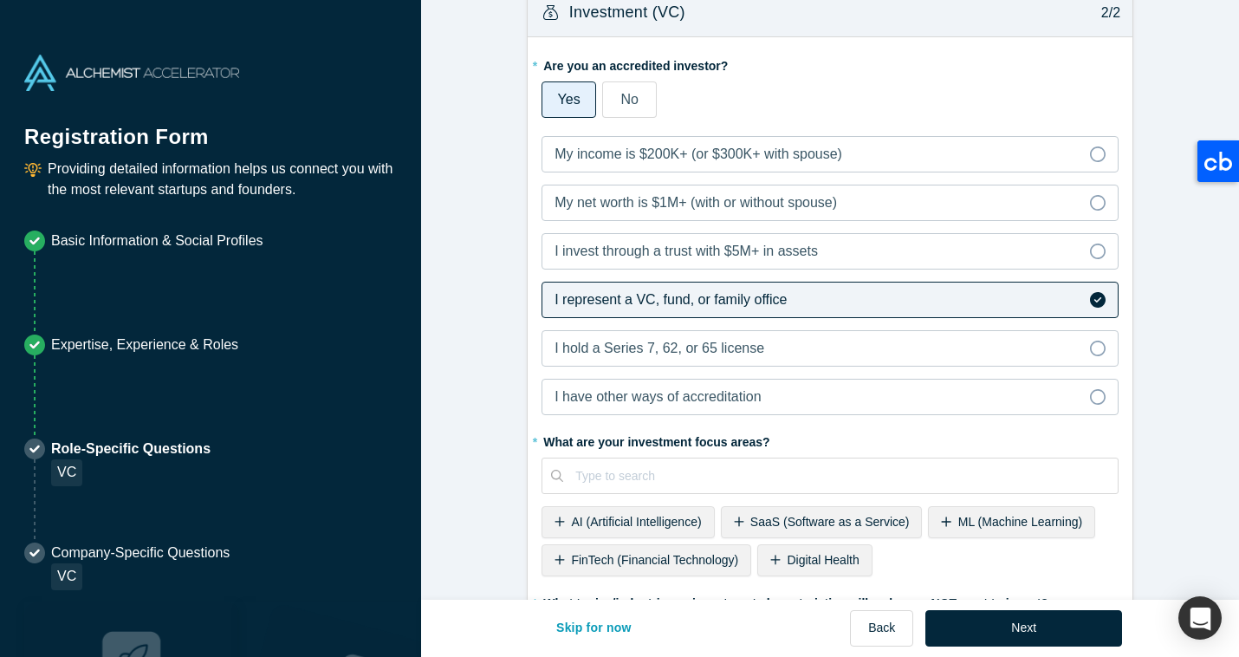
scroll to position [783, 0]
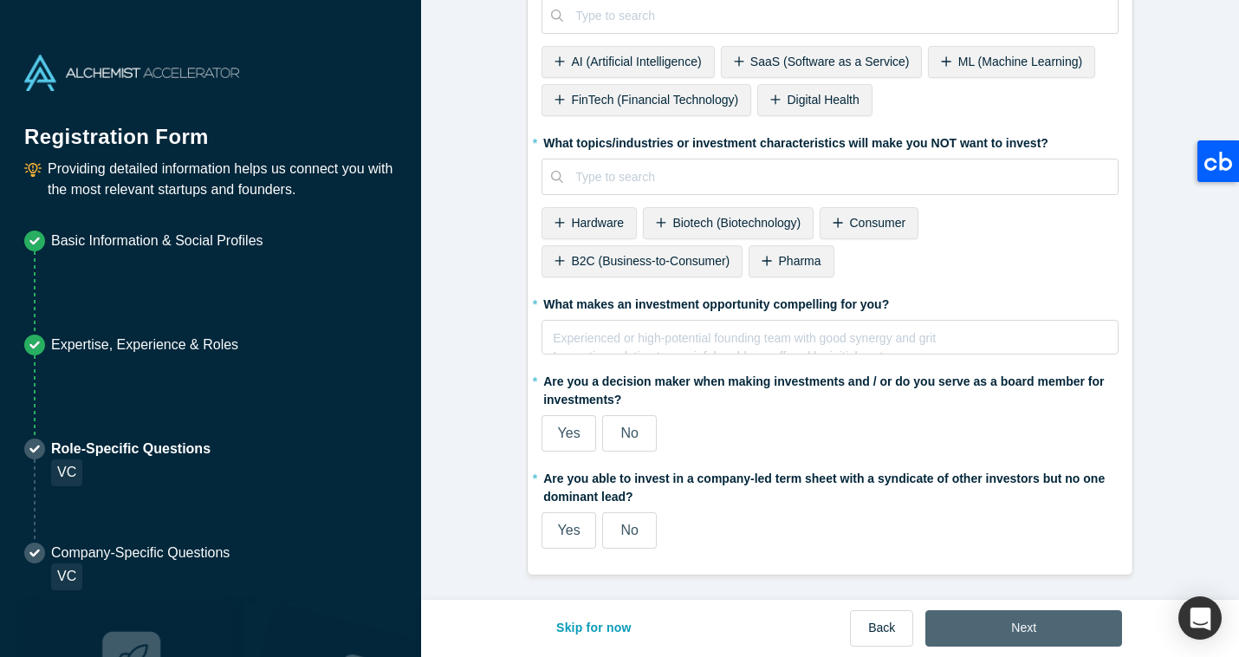
click at [1049, 626] on button "Next" at bounding box center [1023, 628] width 197 height 36
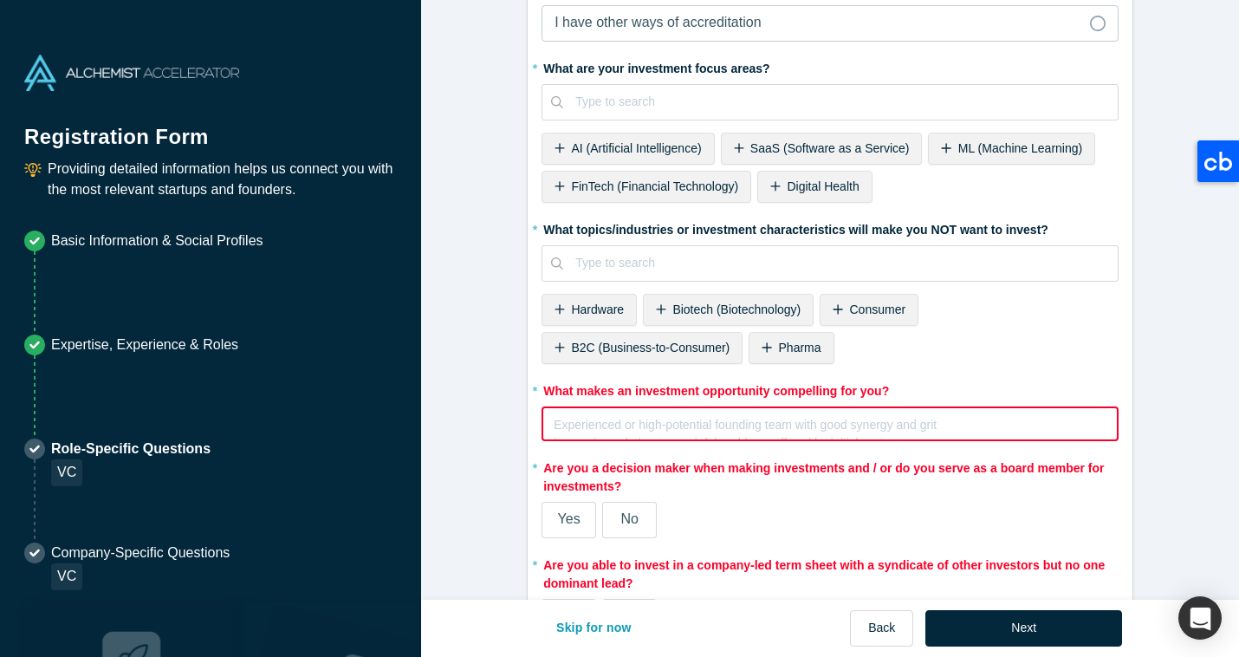
scroll to position [980, 0]
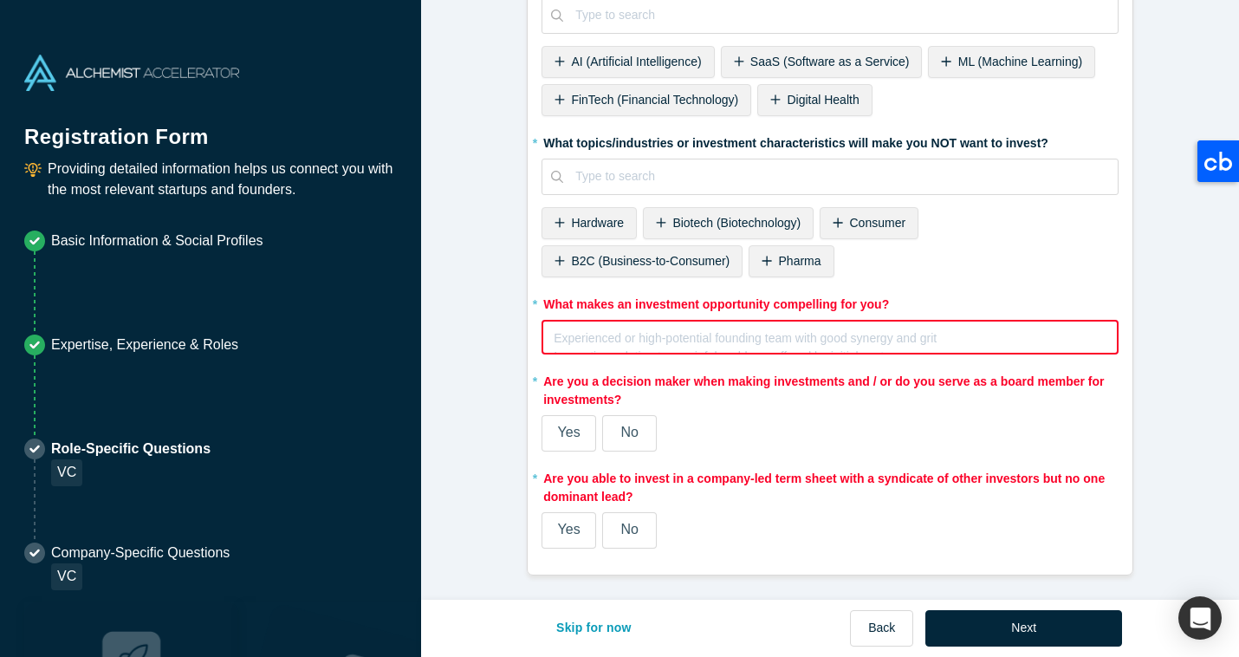
click at [630, 342] on div "rdw-editor" at bounding box center [830, 336] width 552 height 18
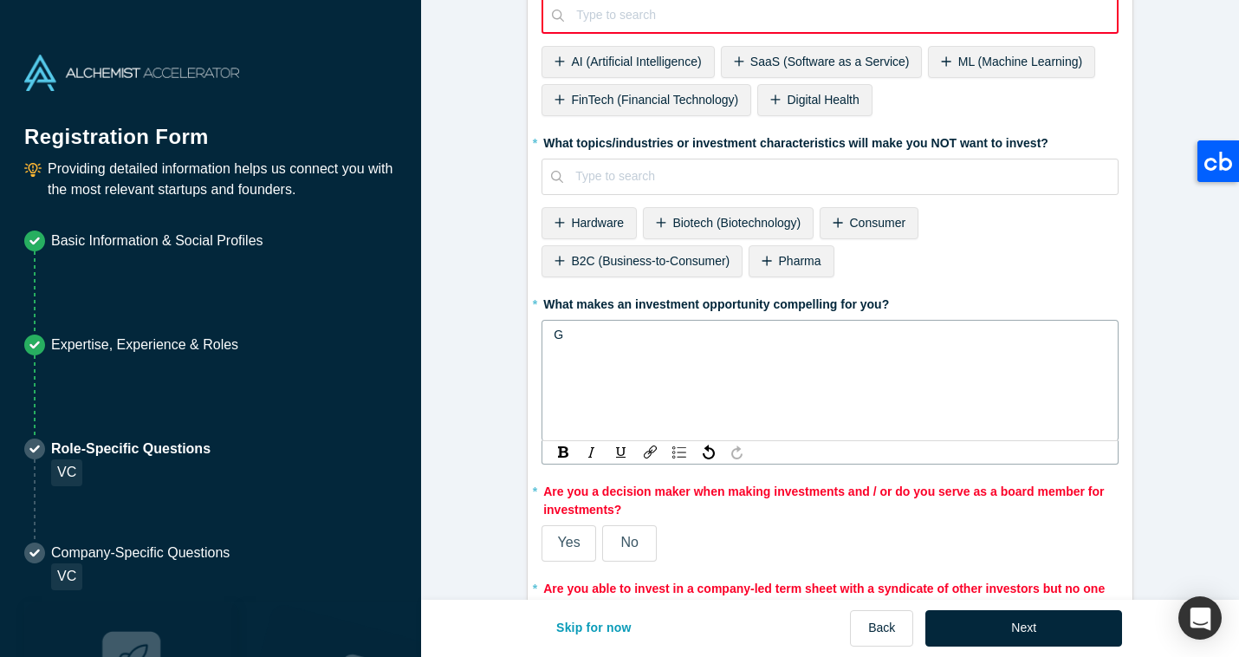
scroll to position [979, 0]
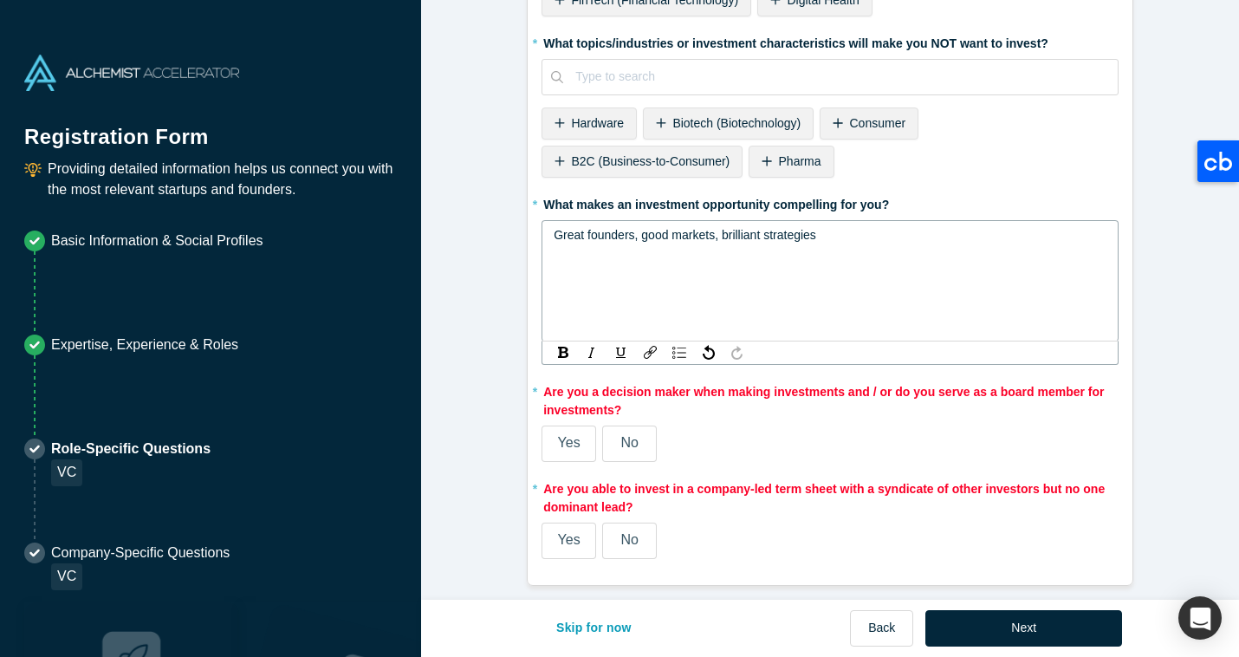
click at [580, 440] on label "Yes" at bounding box center [568, 443] width 55 height 36
click at [0, 0] on input "Yes" at bounding box center [0, 0] width 0 height 0
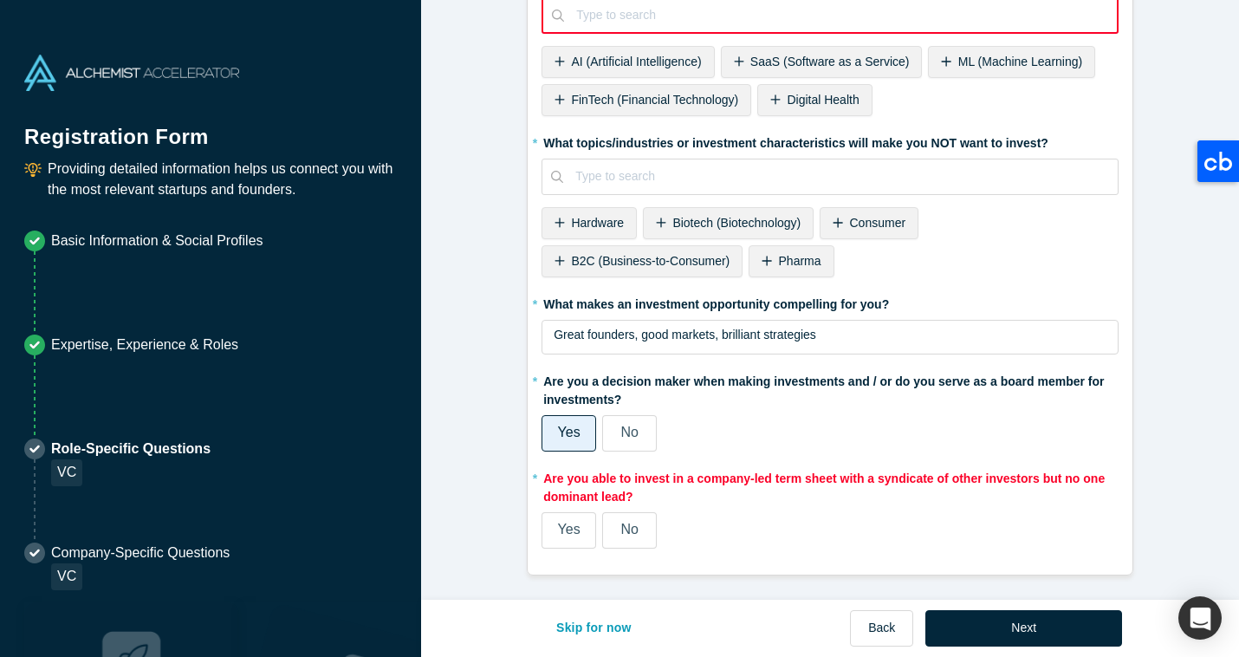
scroll to position [937, 0]
click at [579, 531] on span "Yes" at bounding box center [569, 529] width 23 height 15
click at [0, 0] on input "Yes" at bounding box center [0, 0] width 0 height 0
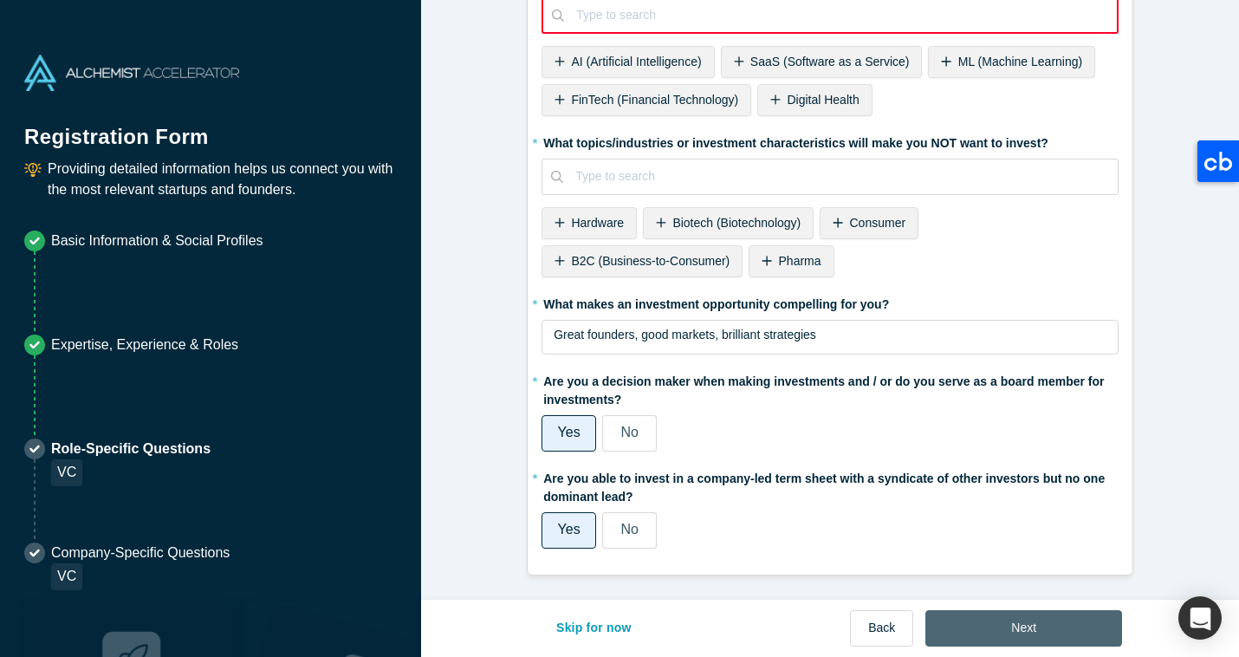
click at [971, 621] on button "Next" at bounding box center [1023, 628] width 197 height 36
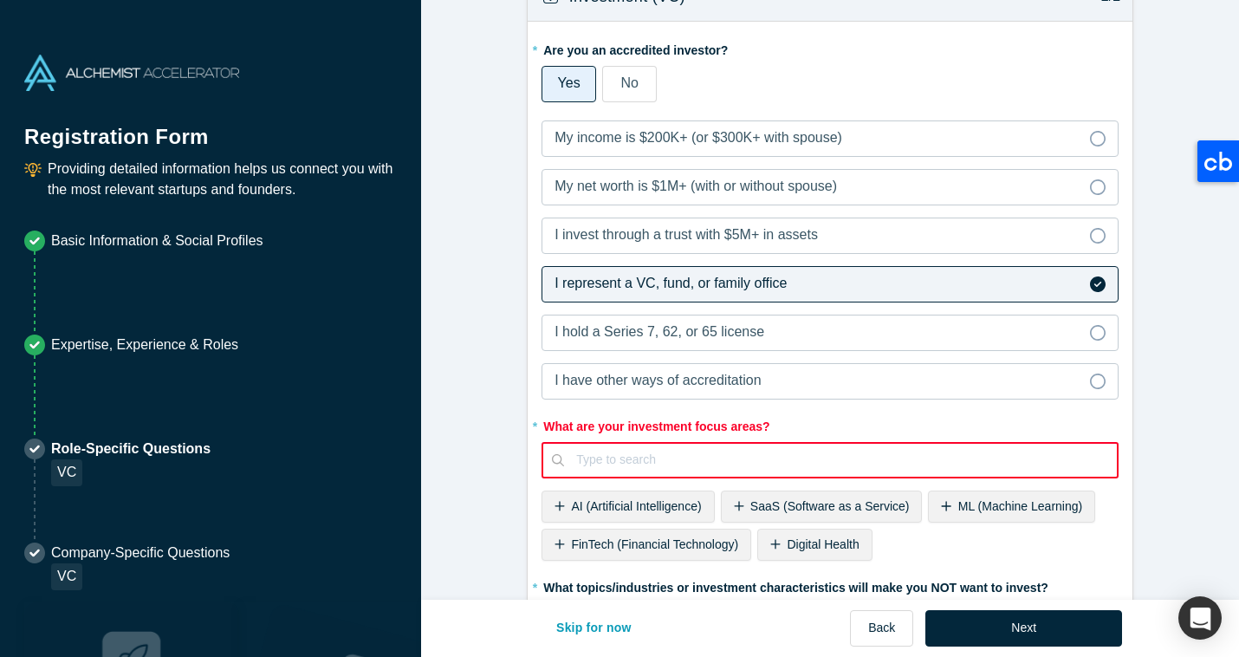
scroll to position [587, 0]
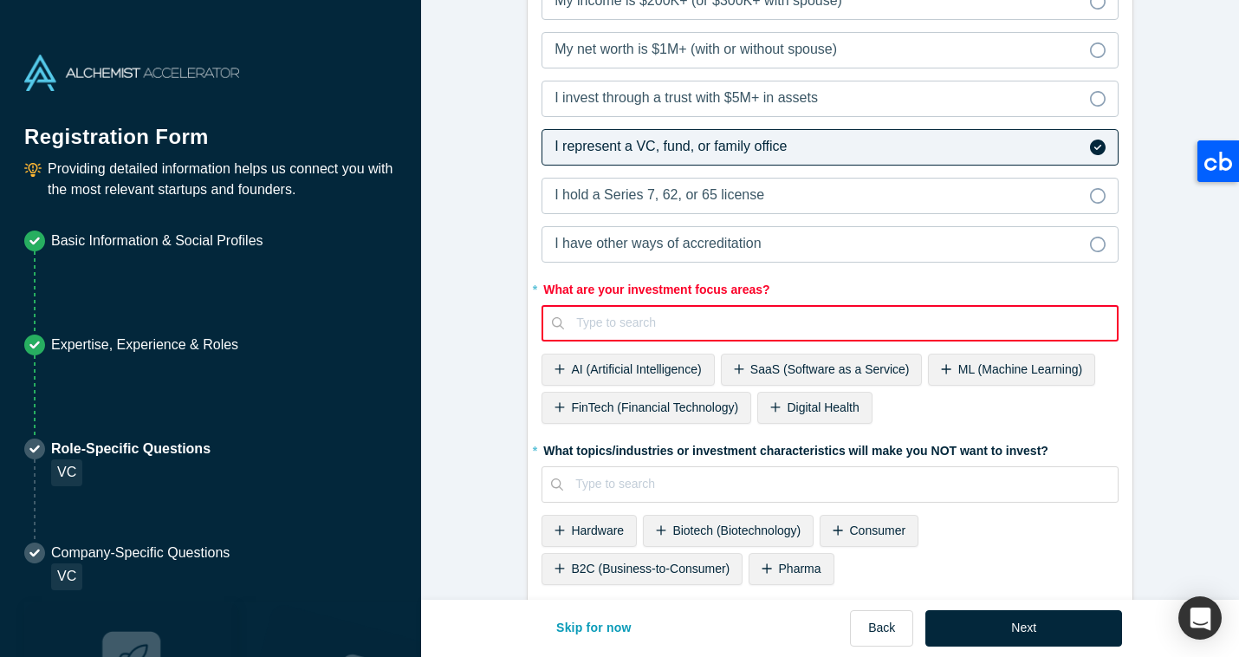
click at [729, 311] on div "Type to search" at bounding box center [840, 322] width 553 height 29
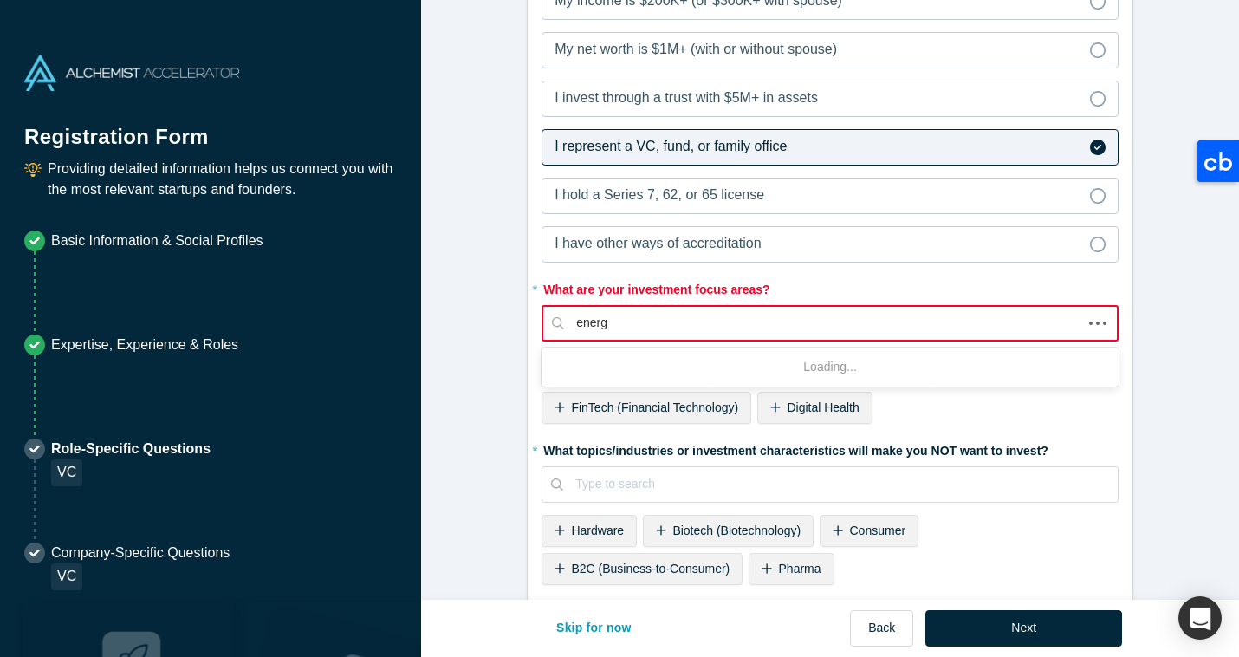
type input "energy"
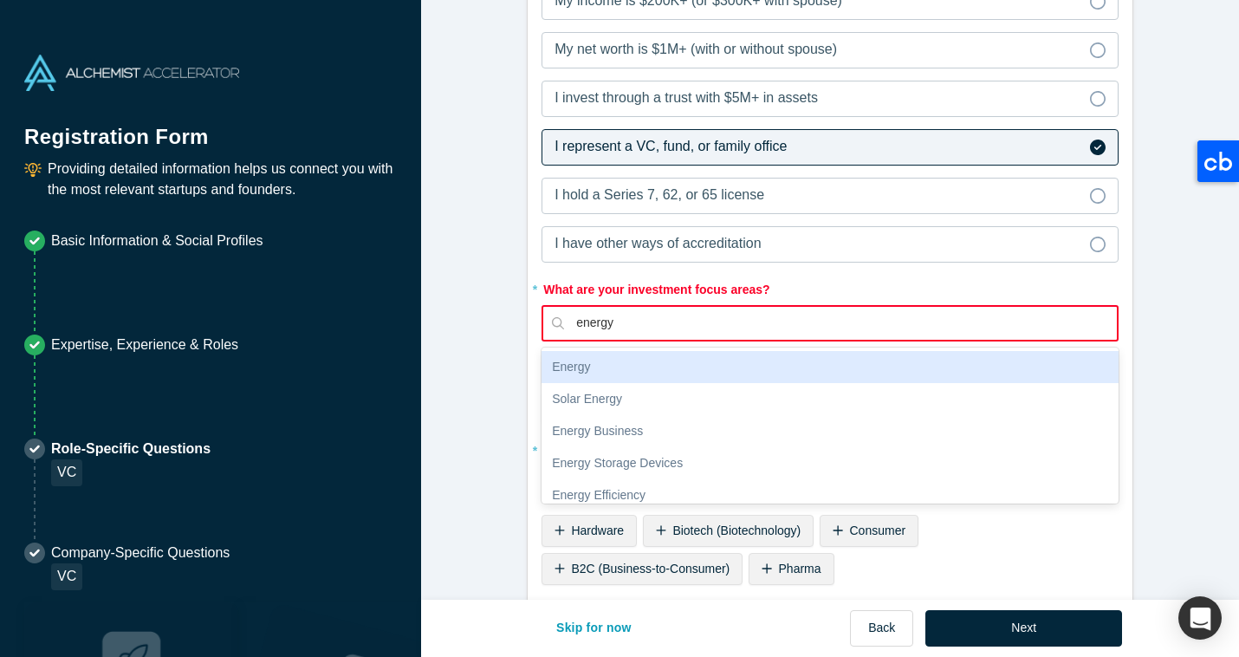
click at [709, 371] on div "Energy" at bounding box center [829, 367] width 577 height 32
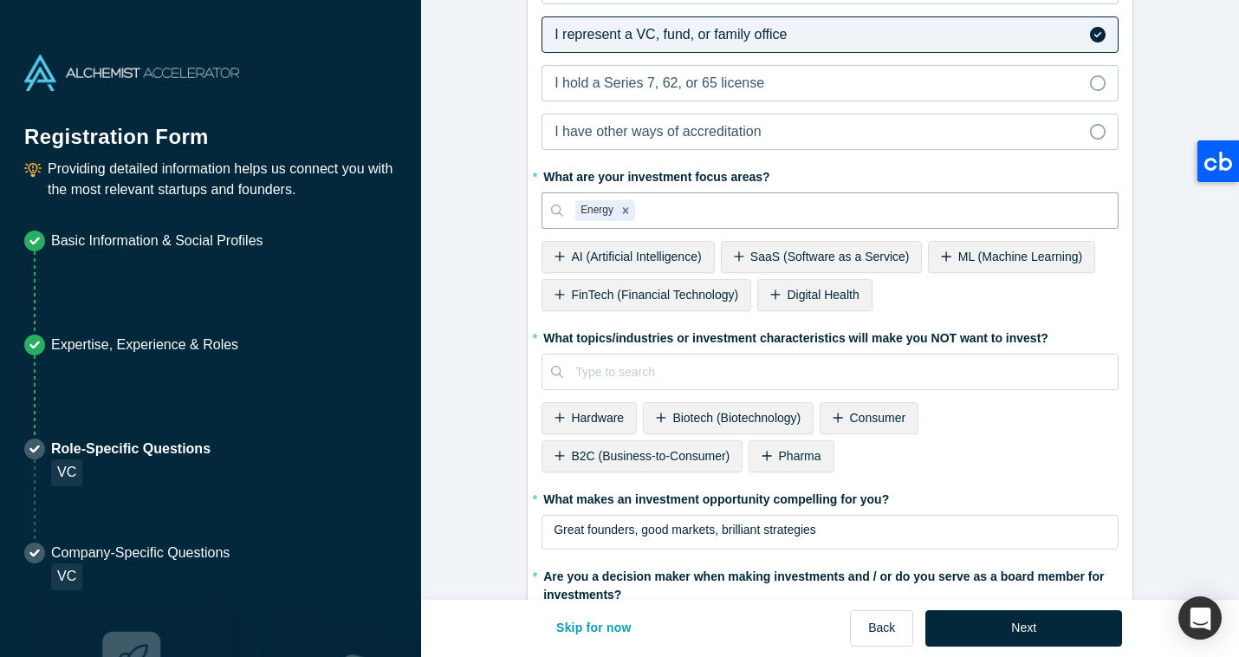
scroll to position [475, 0]
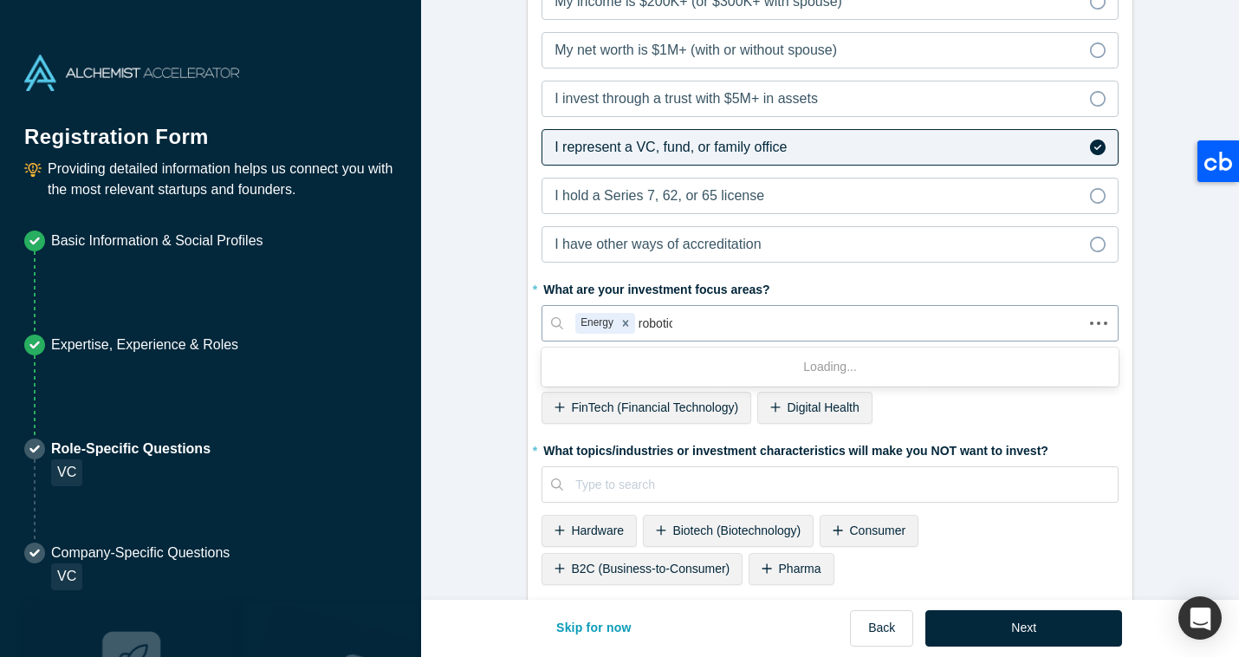
type input "robotics"
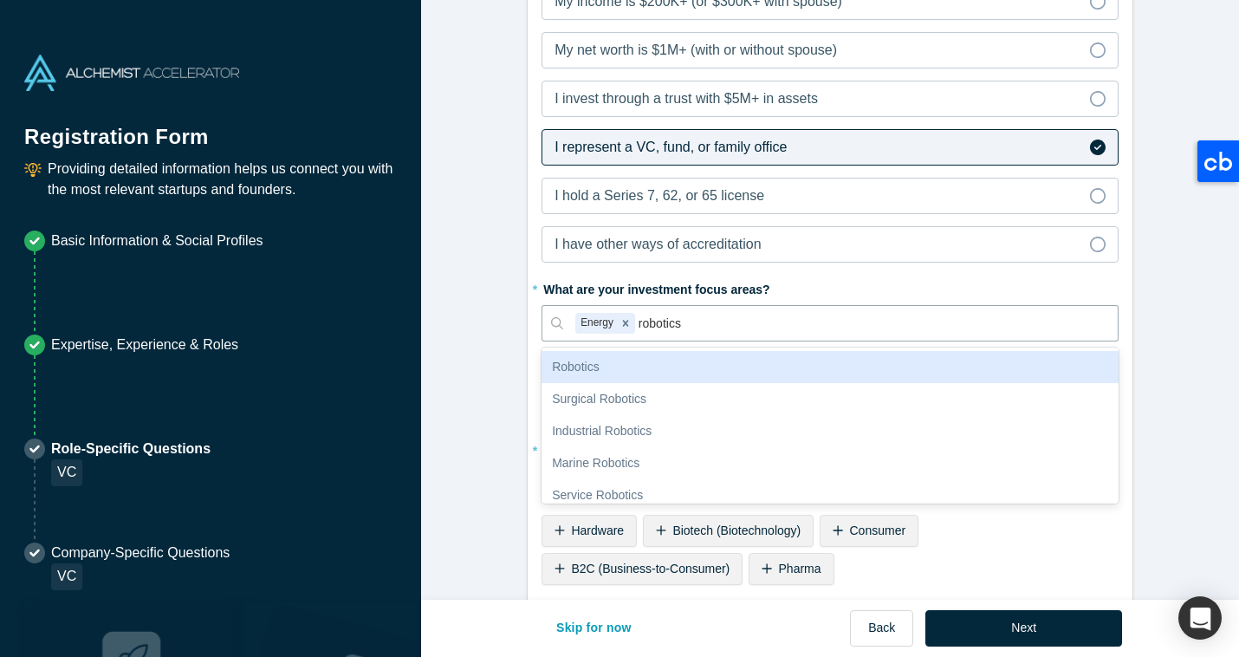
click at [716, 370] on div "Robotics" at bounding box center [829, 367] width 577 height 32
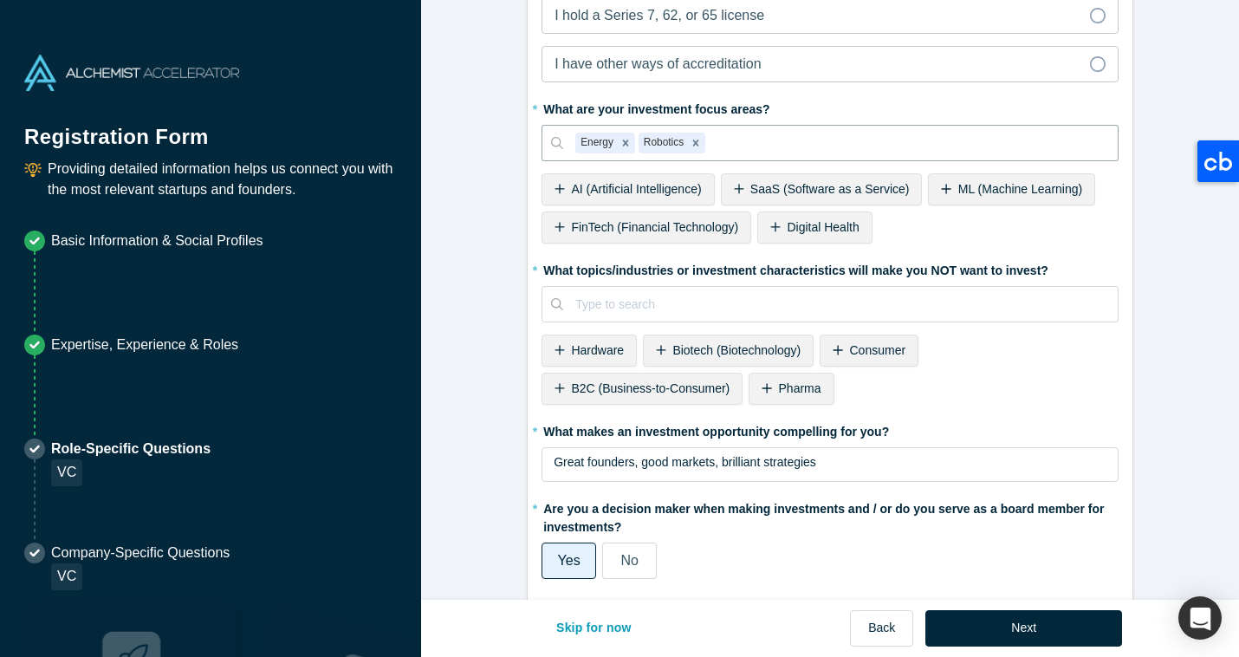
scroll to position [656, 0]
click at [974, 627] on button "Next" at bounding box center [1023, 628] width 197 height 36
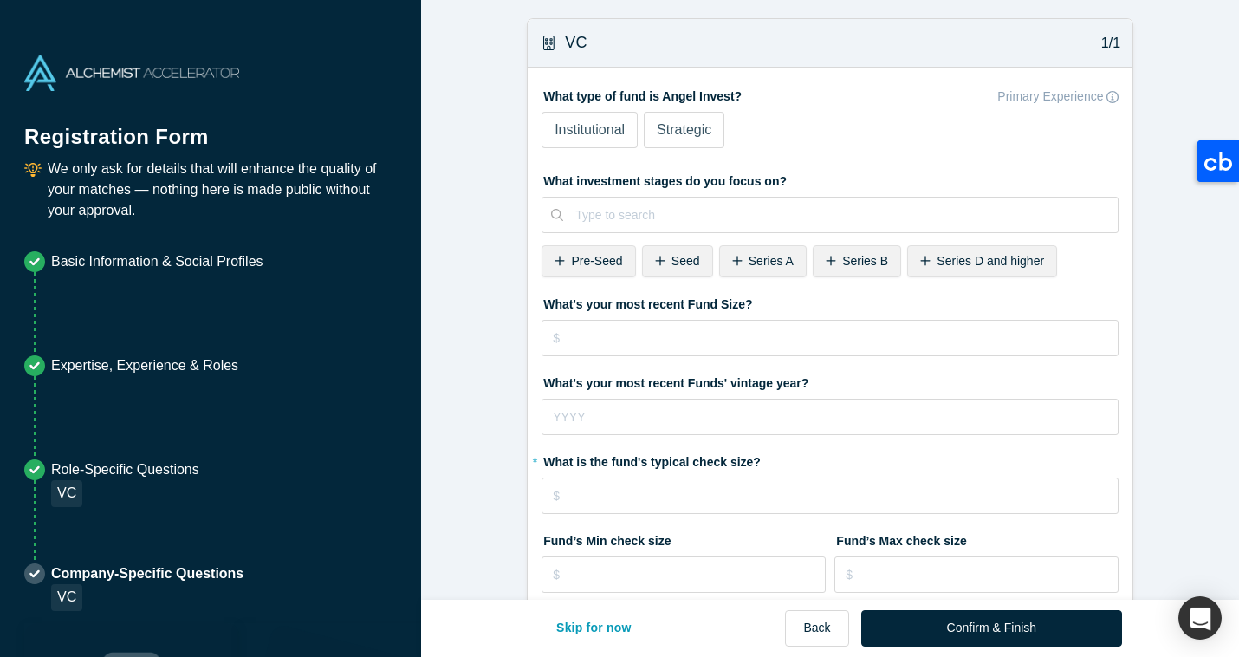
scroll to position [18, 0]
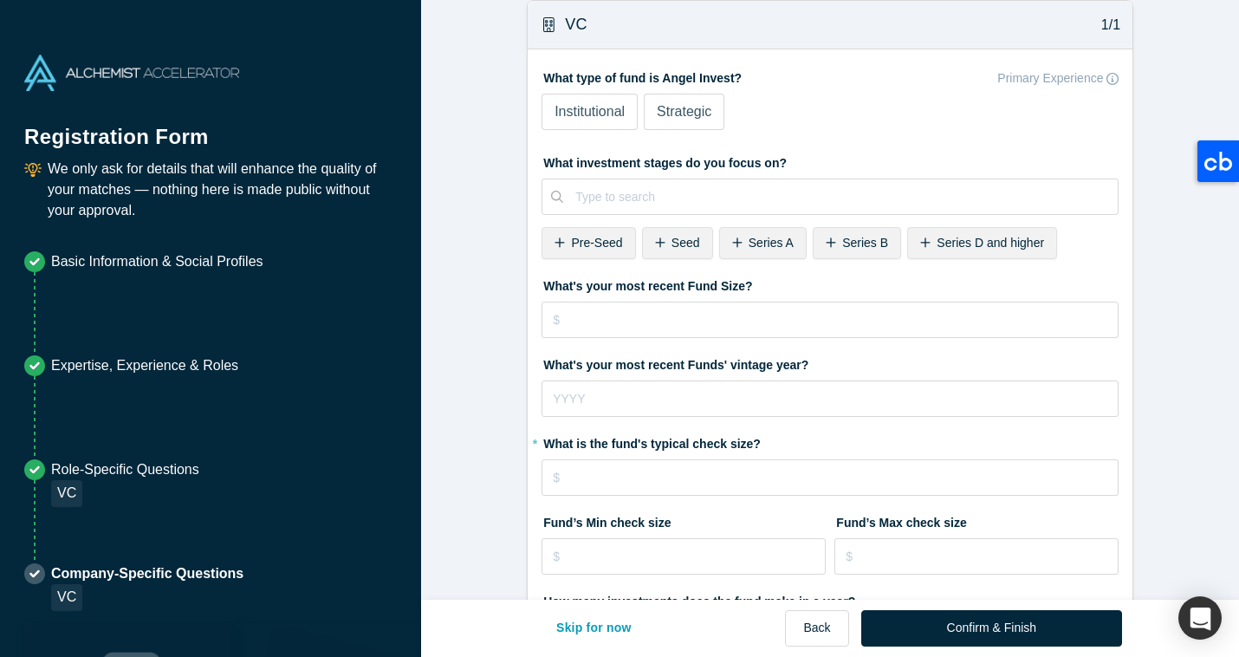
click at [602, 113] on span "Institutional" at bounding box center [589, 111] width 70 height 15
click at [0, 0] on input "Institutional" at bounding box center [0, 0] width 0 height 0
click at [602, 237] on span "Pre-Seed" at bounding box center [596, 243] width 51 height 14
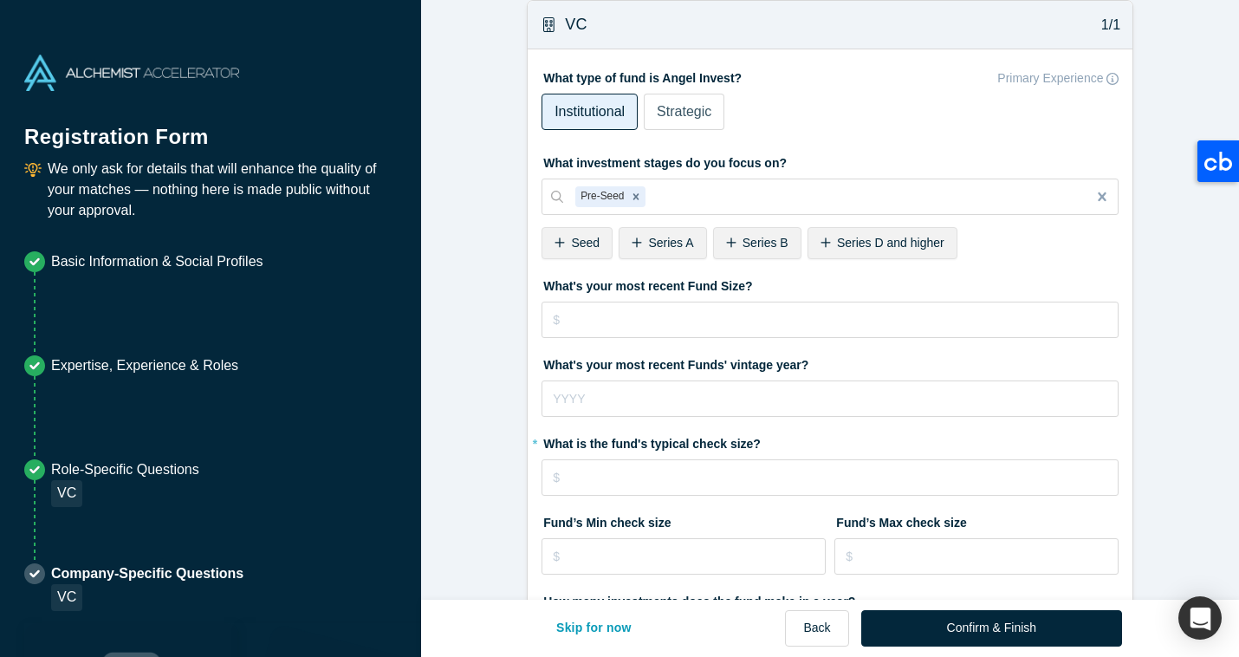
click at [648, 242] on span "Series A" at bounding box center [670, 243] width 45 height 14
click at [697, 203] on div "Remove Series A" at bounding box center [705, 196] width 19 height 21
click at [587, 240] on span "Seed" at bounding box center [585, 243] width 29 height 14
click at [609, 321] on input "tel" at bounding box center [829, 319] width 577 height 36
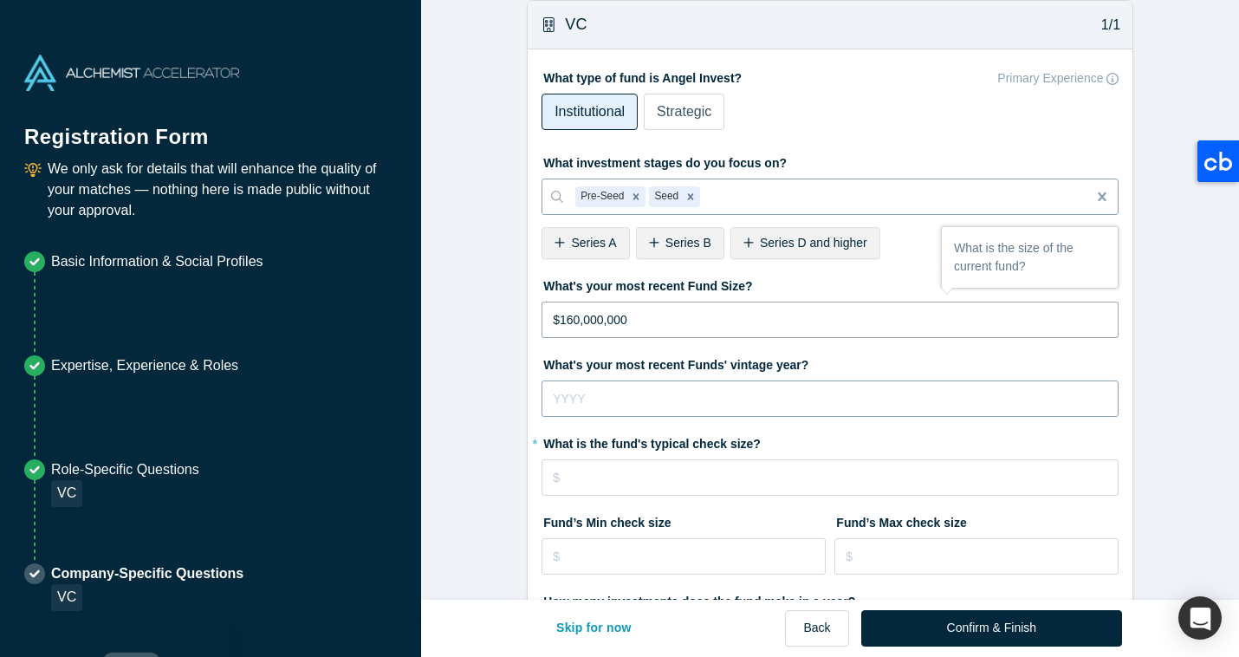
type input "$160,000,000"
click at [554, 401] on input "tel" at bounding box center [829, 398] width 577 height 36
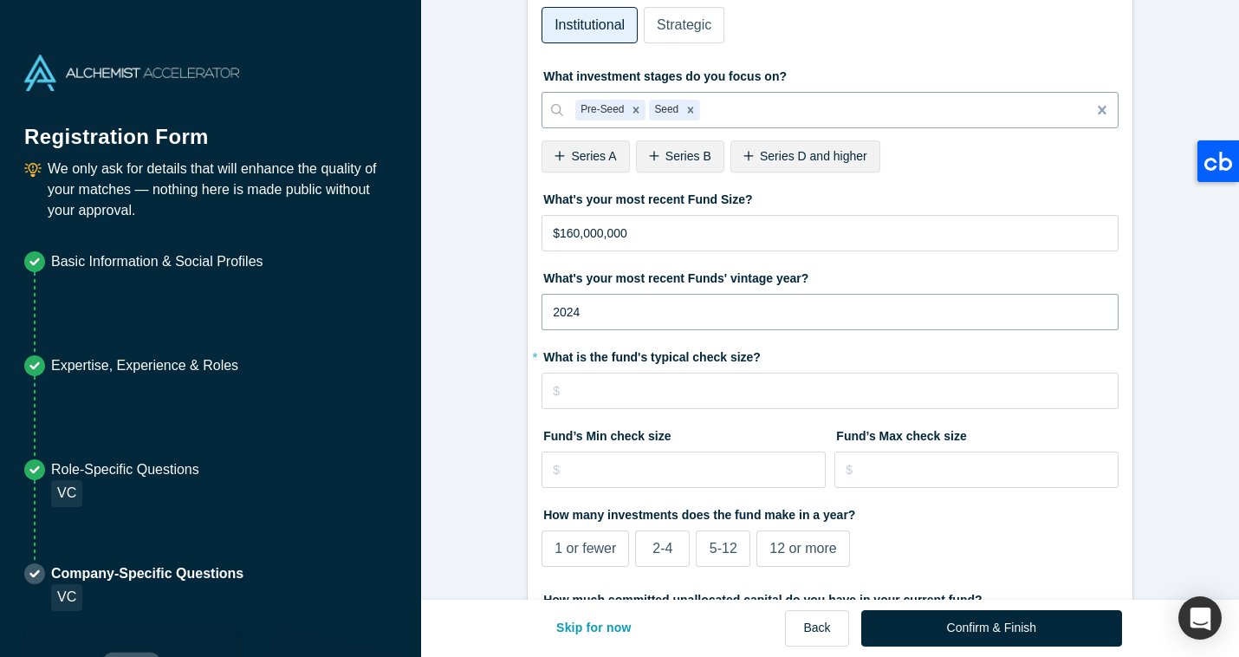
scroll to position [110, 0]
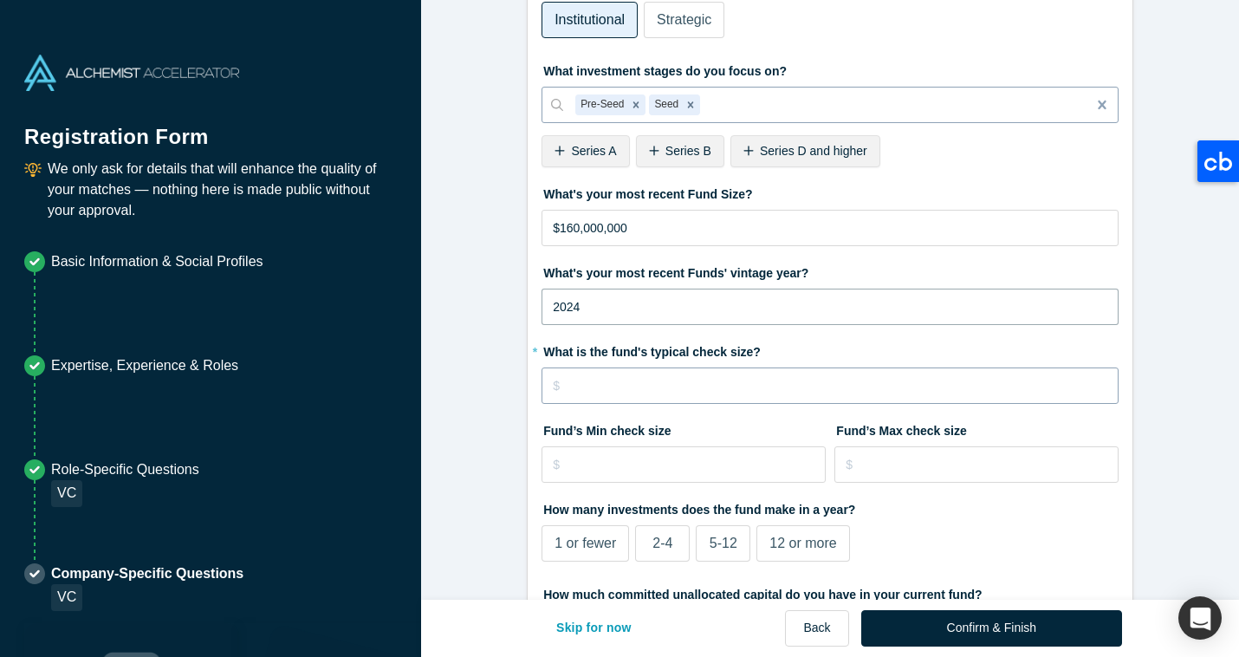
type input "2024"
click at [592, 387] on input "tel" at bounding box center [829, 385] width 577 height 36
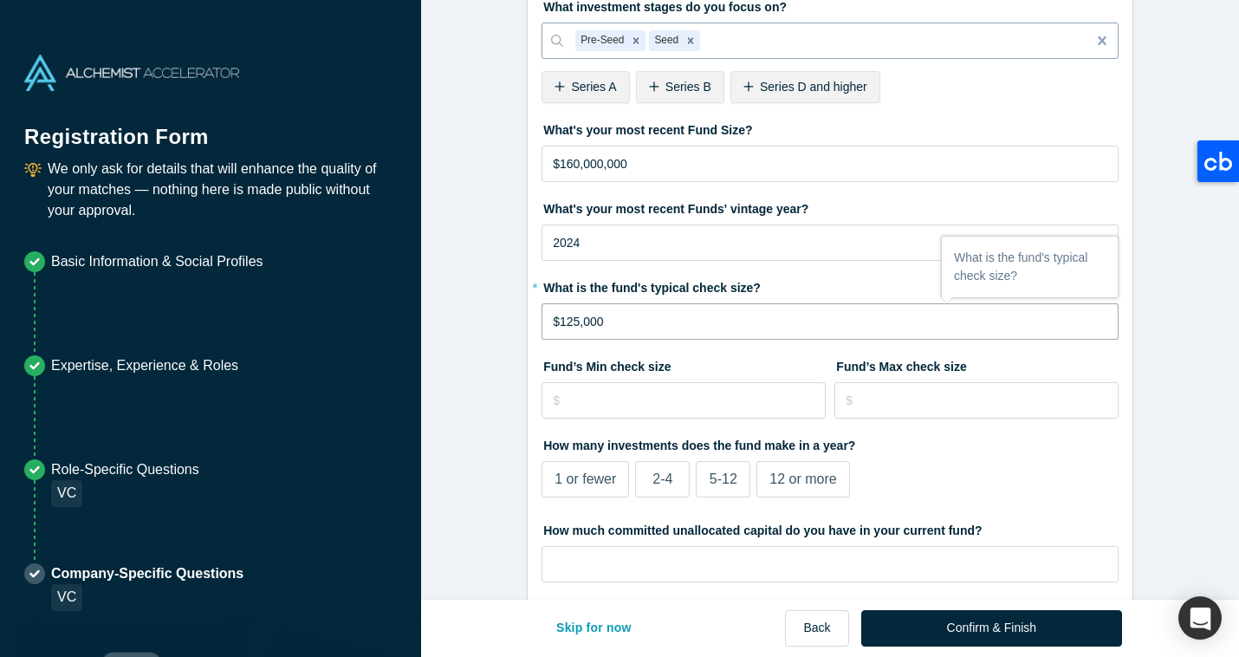
scroll to position [179, 0]
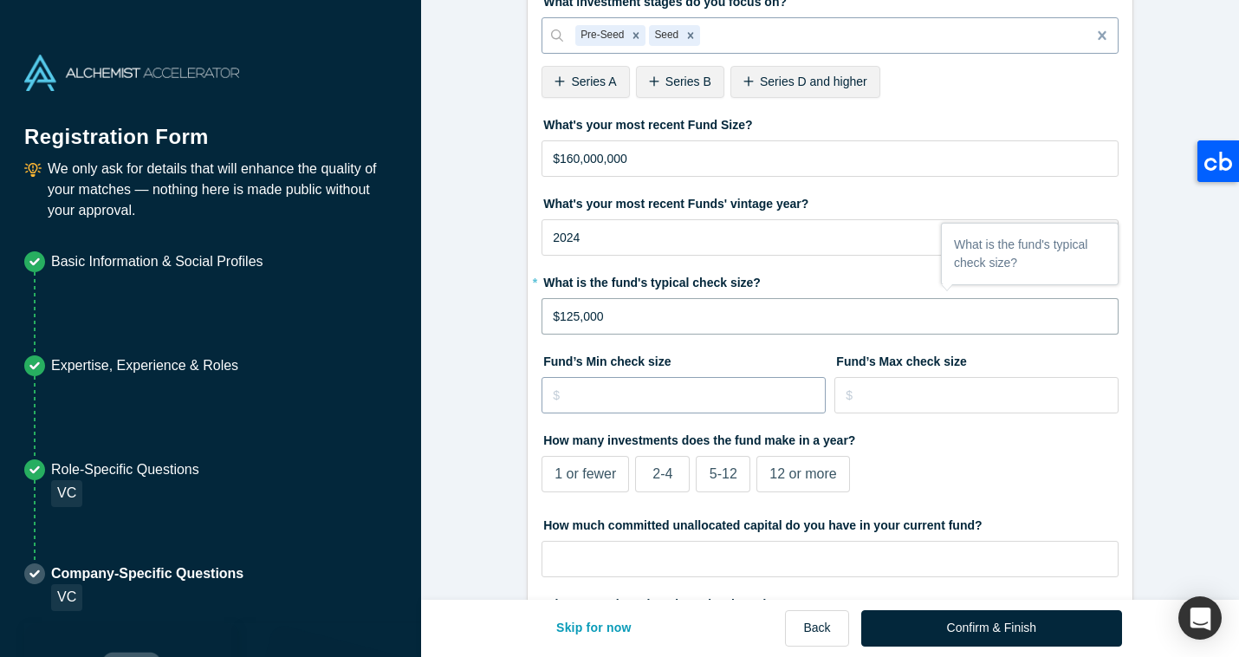
type input "$125,000"
click at [601, 396] on input "tel" at bounding box center [683, 395] width 284 height 36
type input "$125,000"
click at [844, 403] on input "tel" at bounding box center [976, 395] width 284 height 36
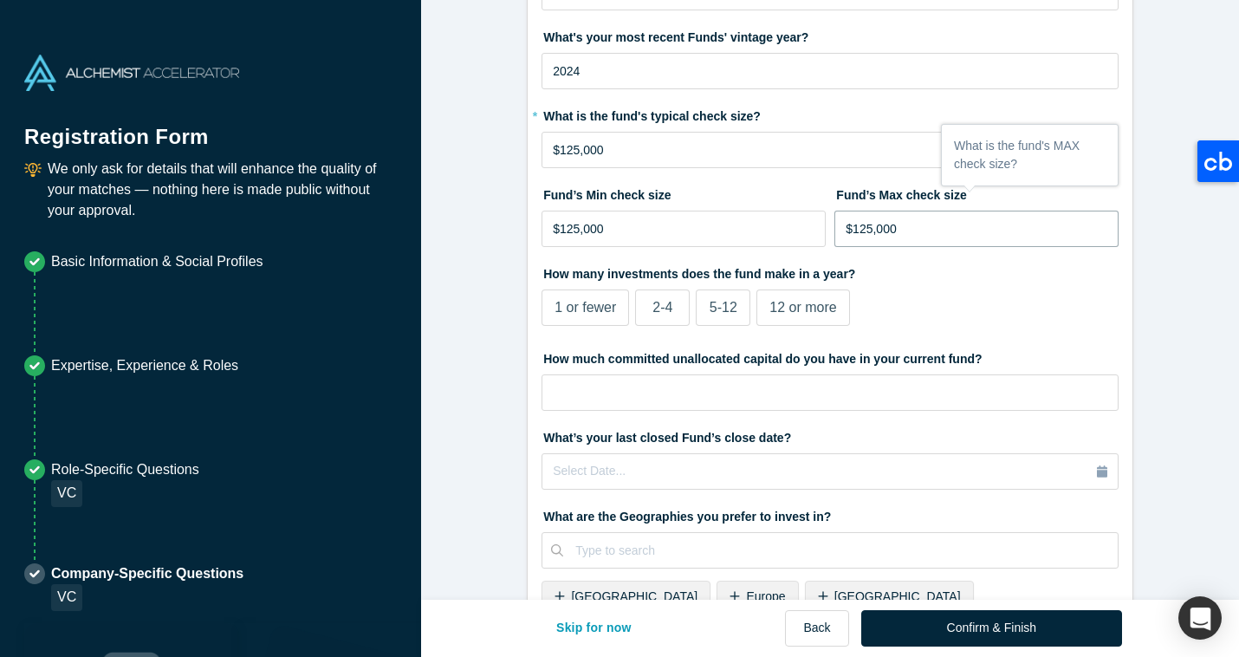
scroll to position [357, 0]
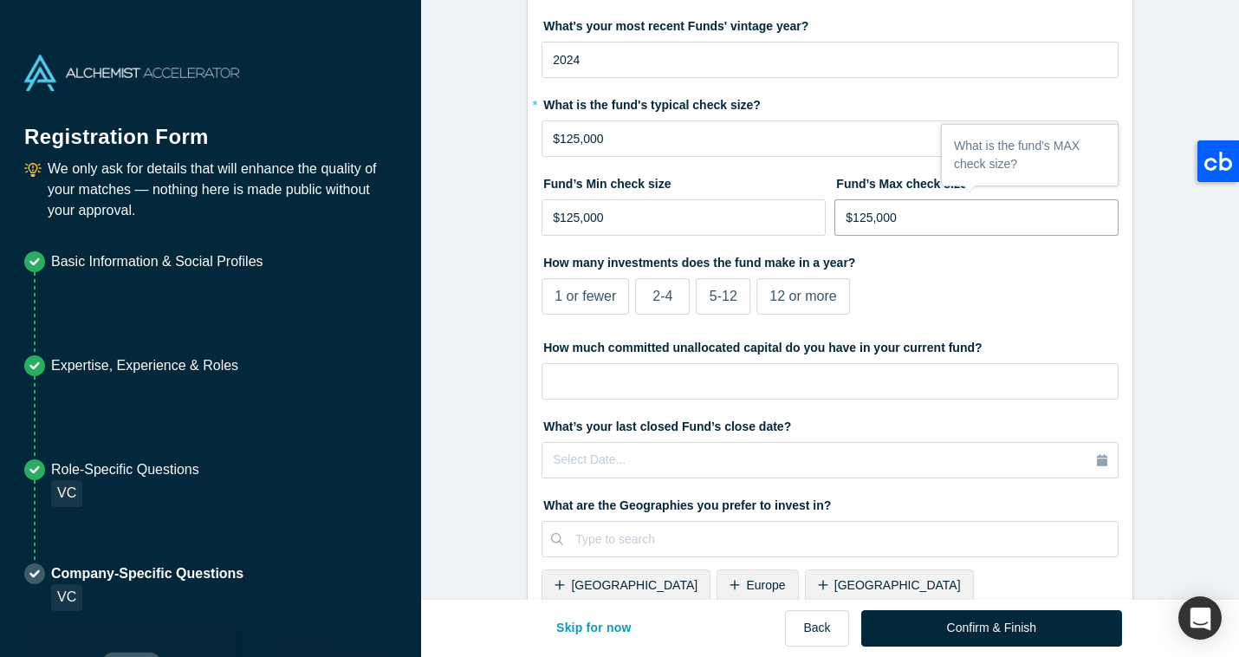
type input "$125,000"
click at [796, 304] on div "12 or more" at bounding box center [802, 296] width 67 height 21
click at [0, 0] on input "12 or more" at bounding box center [0, 0] width 0 height 0
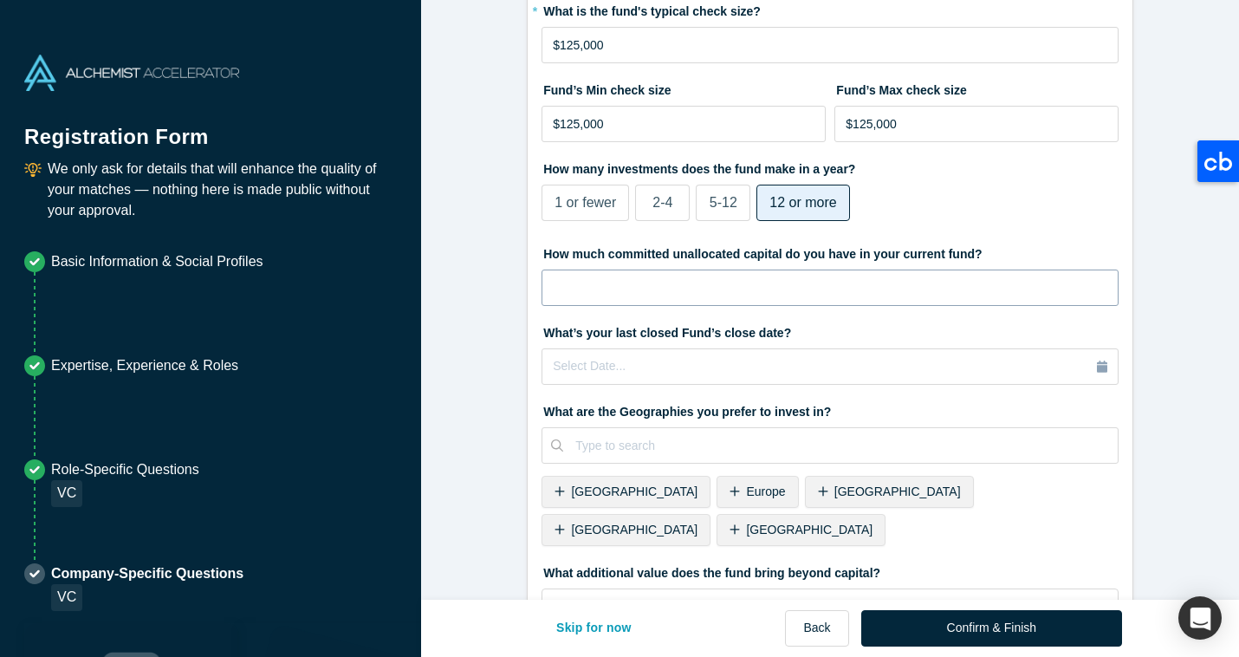
scroll to position [455, 0]
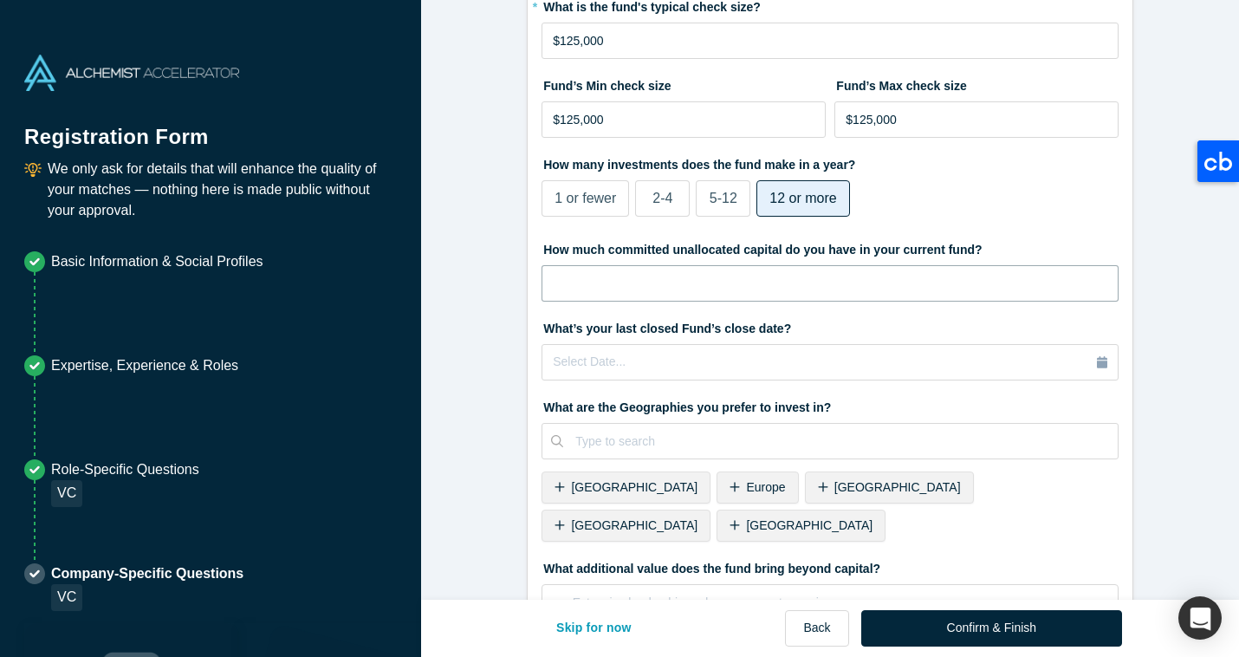
click at [614, 294] on input "tel" at bounding box center [829, 283] width 577 height 36
click at [526, 346] on form "VC 1/1 What type of fund is Angel Invest? Primary Experience Institutional Stra…" at bounding box center [830, 146] width 818 height 1167
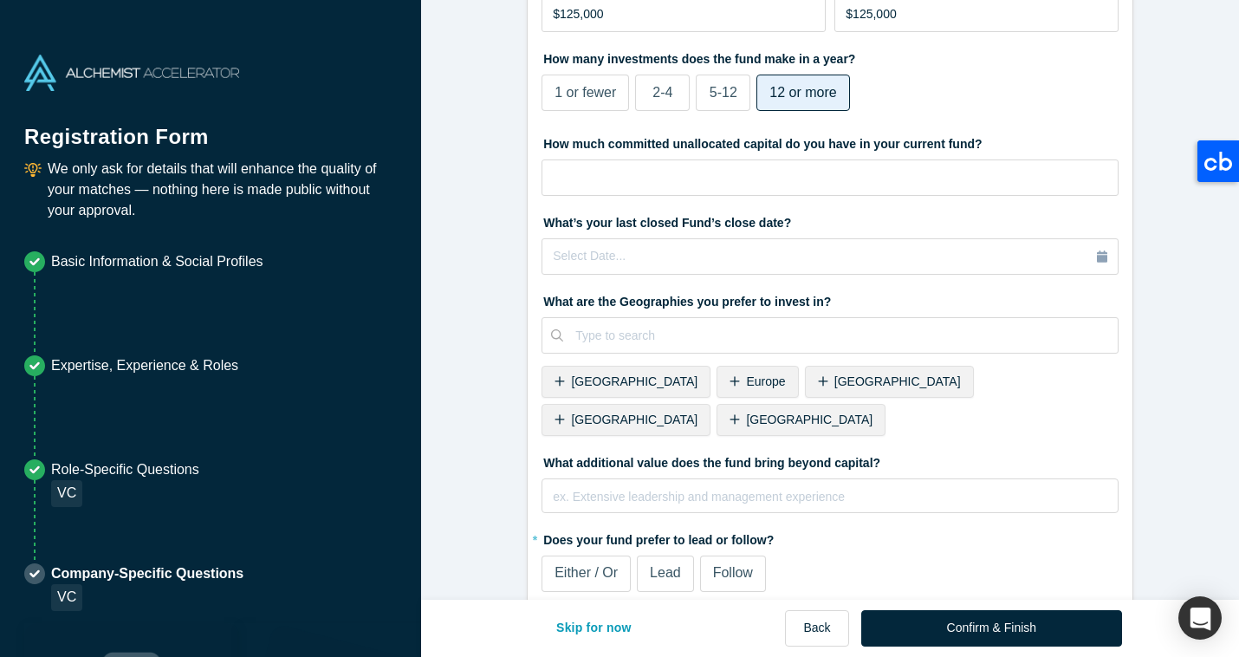
scroll to position [572, 0]
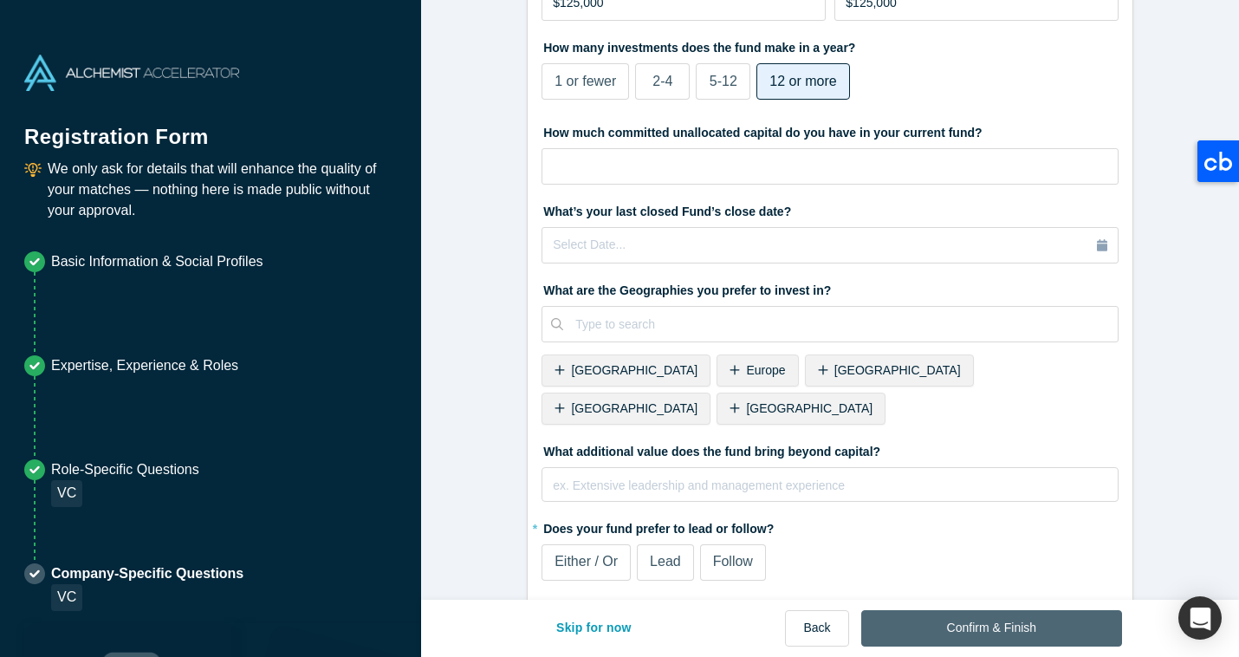
click at [946, 629] on button "Confirm & Finish" at bounding box center [991, 628] width 261 height 36
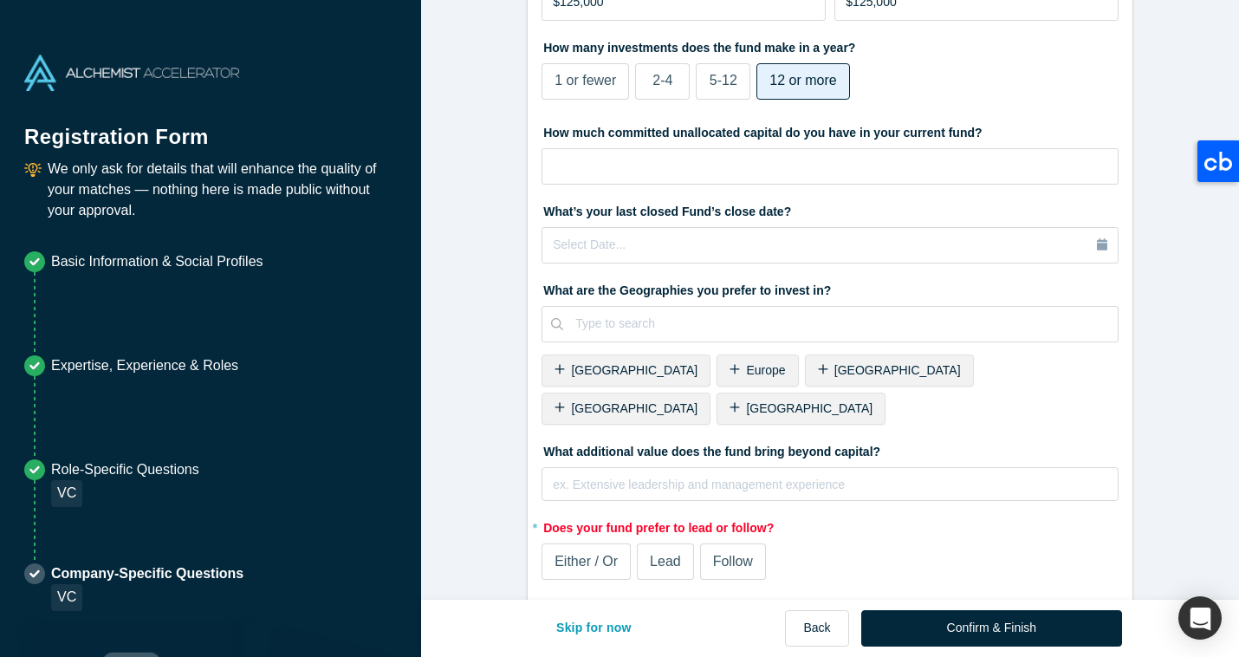
scroll to position [684, 0]
click at [725, 543] on label "Follow" at bounding box center [733, 561] width 66 height 36
click at [0, 0] on input "Follow" at bounding box center [0, 0] width 0 height 0
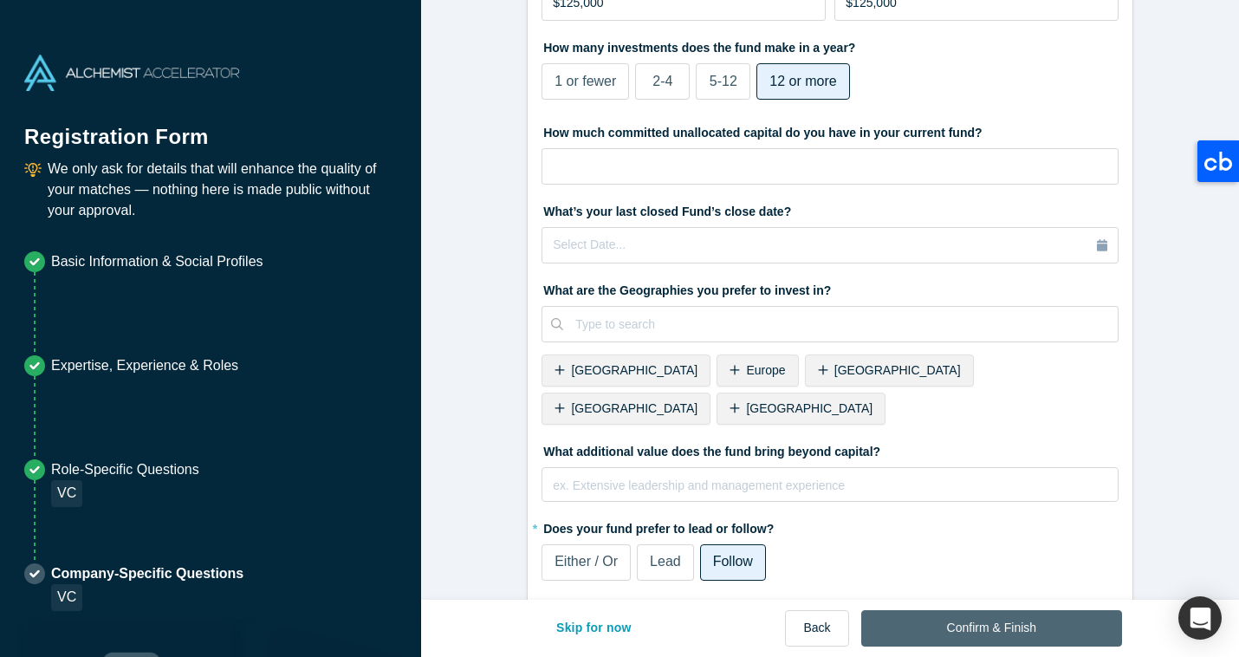
click at [961, 621] on button "Confirm & Finish" at bounding box center [991, 628] width 261 height 36
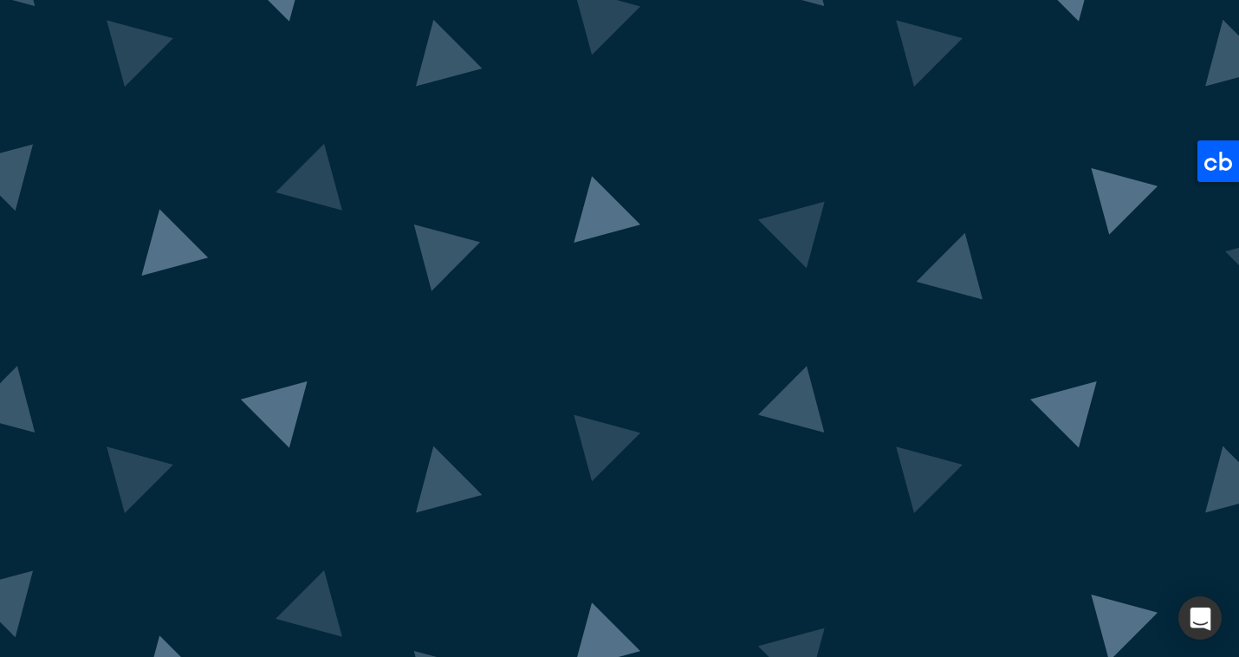
scroll to position [83, 0]
